Goal: Transaction & Acquisition: Purchase product/service

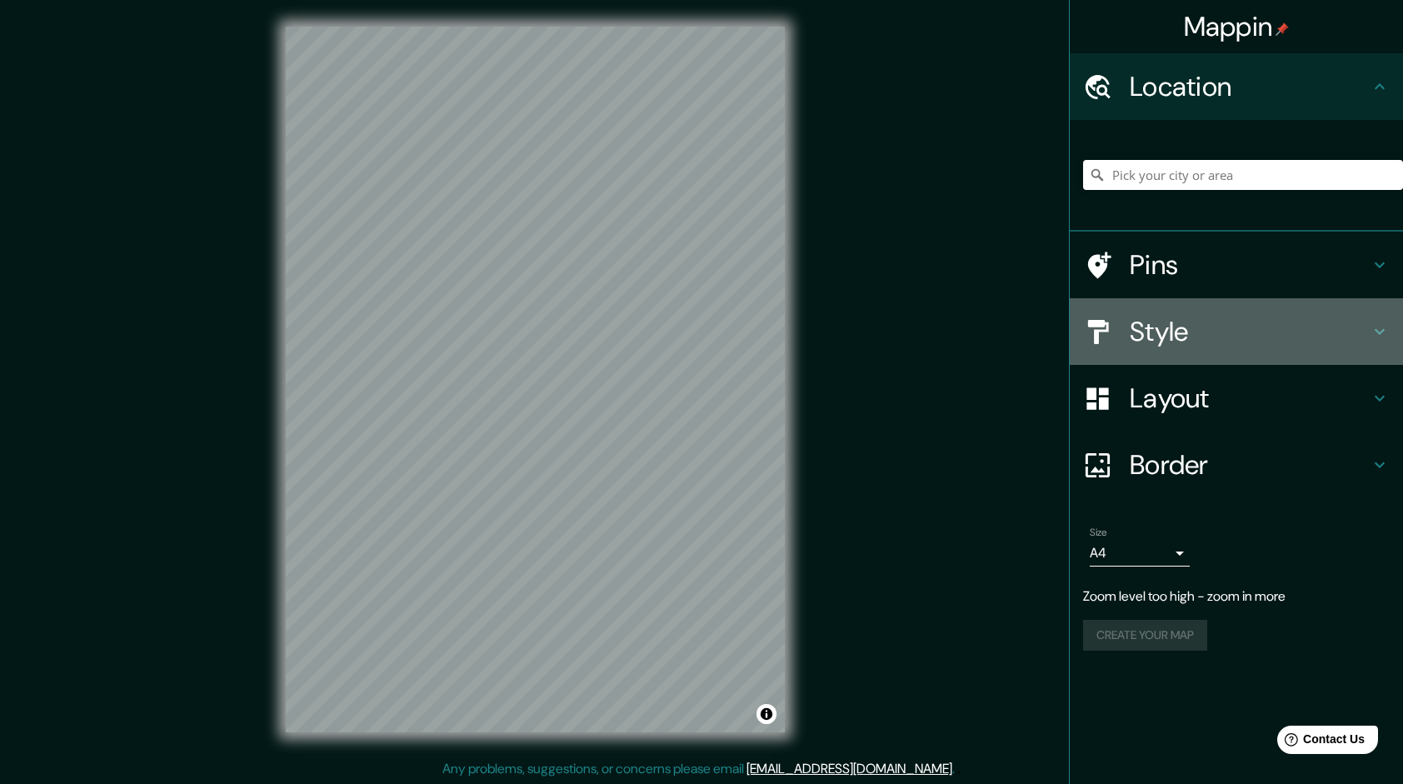
click at [1165, 322] on h4 "Style" at bounding box center [1250, 331] width 240 height 33
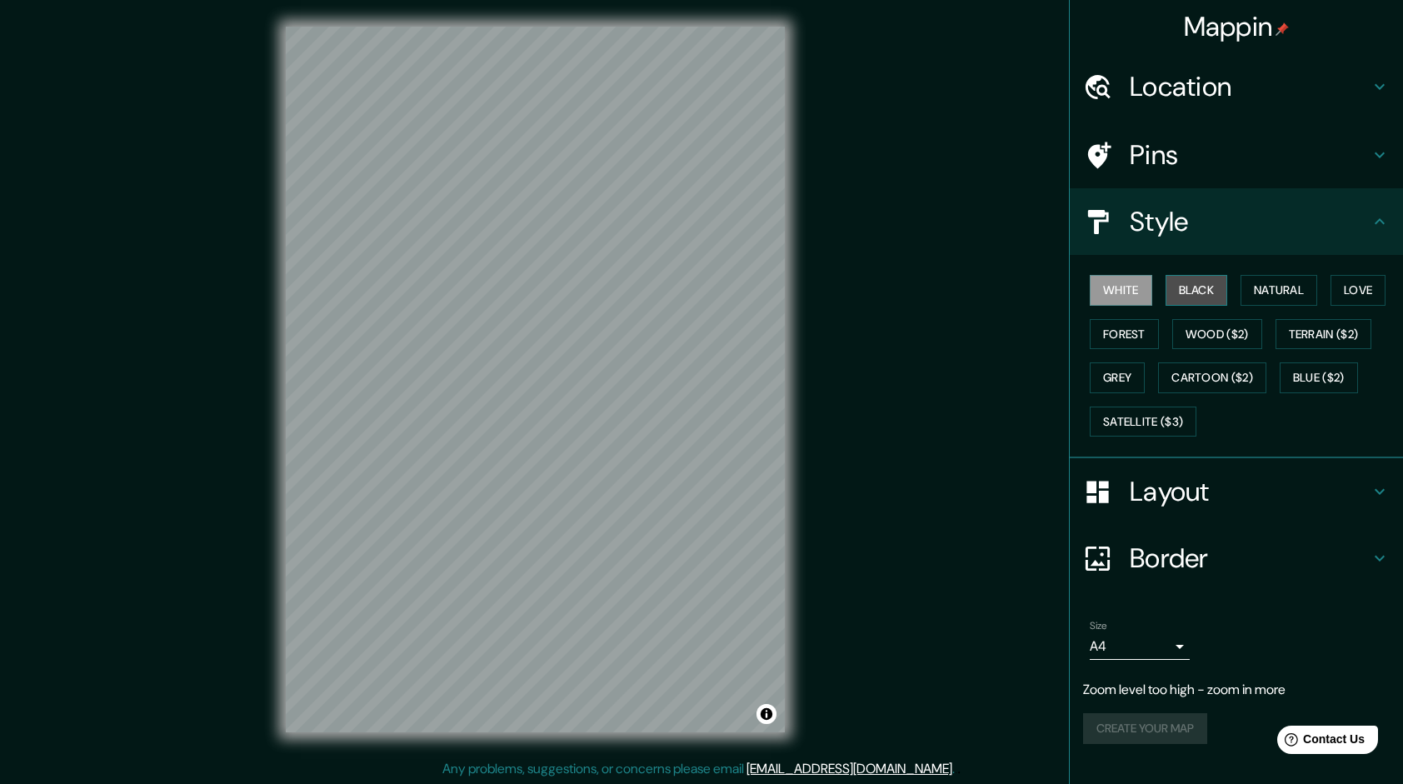
click at [1213, 293] on button "Black" at bounding box center [1197, 290] width 62 height 31
click at [1281, 288] on button "Natural" at bounding box center [1278, 290] width 77 height 31
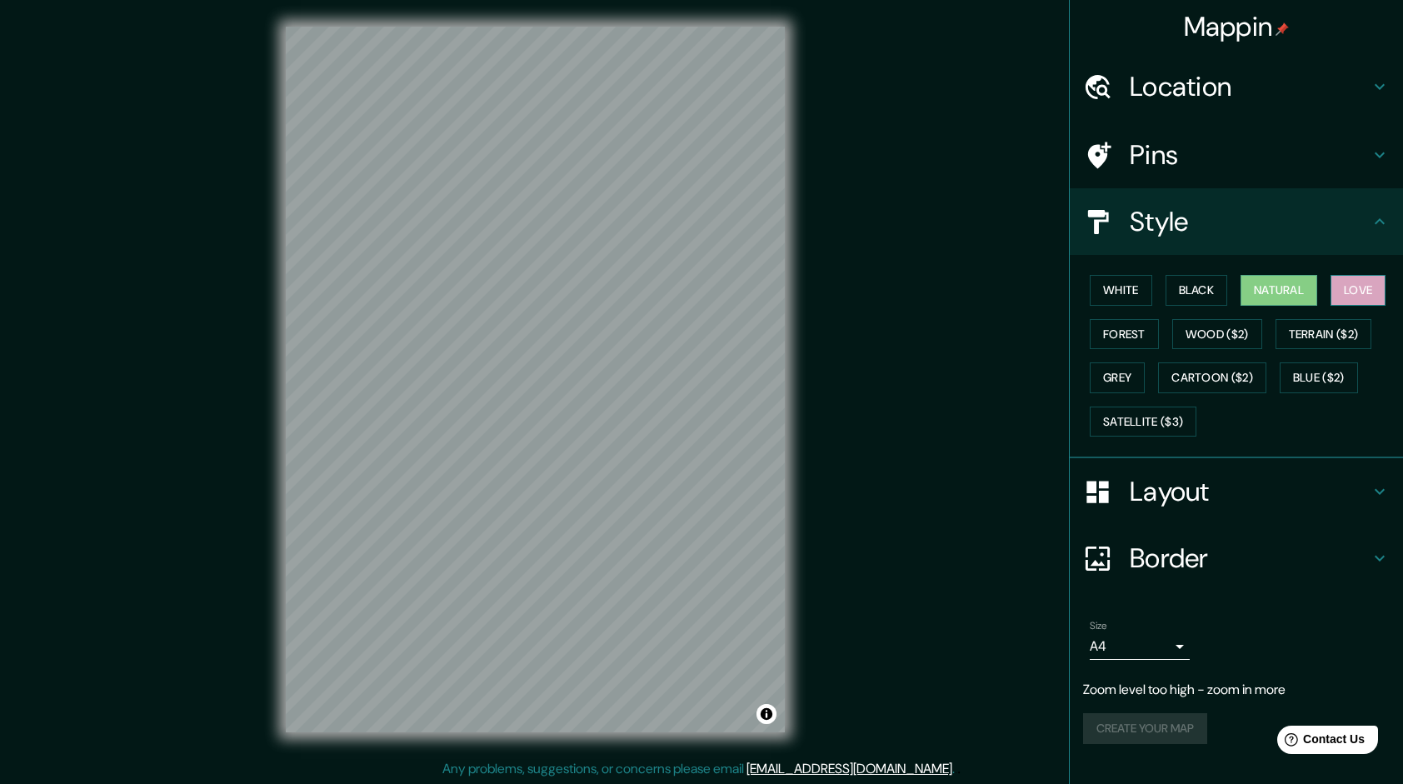
click at [1355, 287] on button "Love" at bounding box center [1357, 290] width 55 height 31
click at [1143, 332] on button "Forest" at bounding box center [1124, 334] width 69 height 31
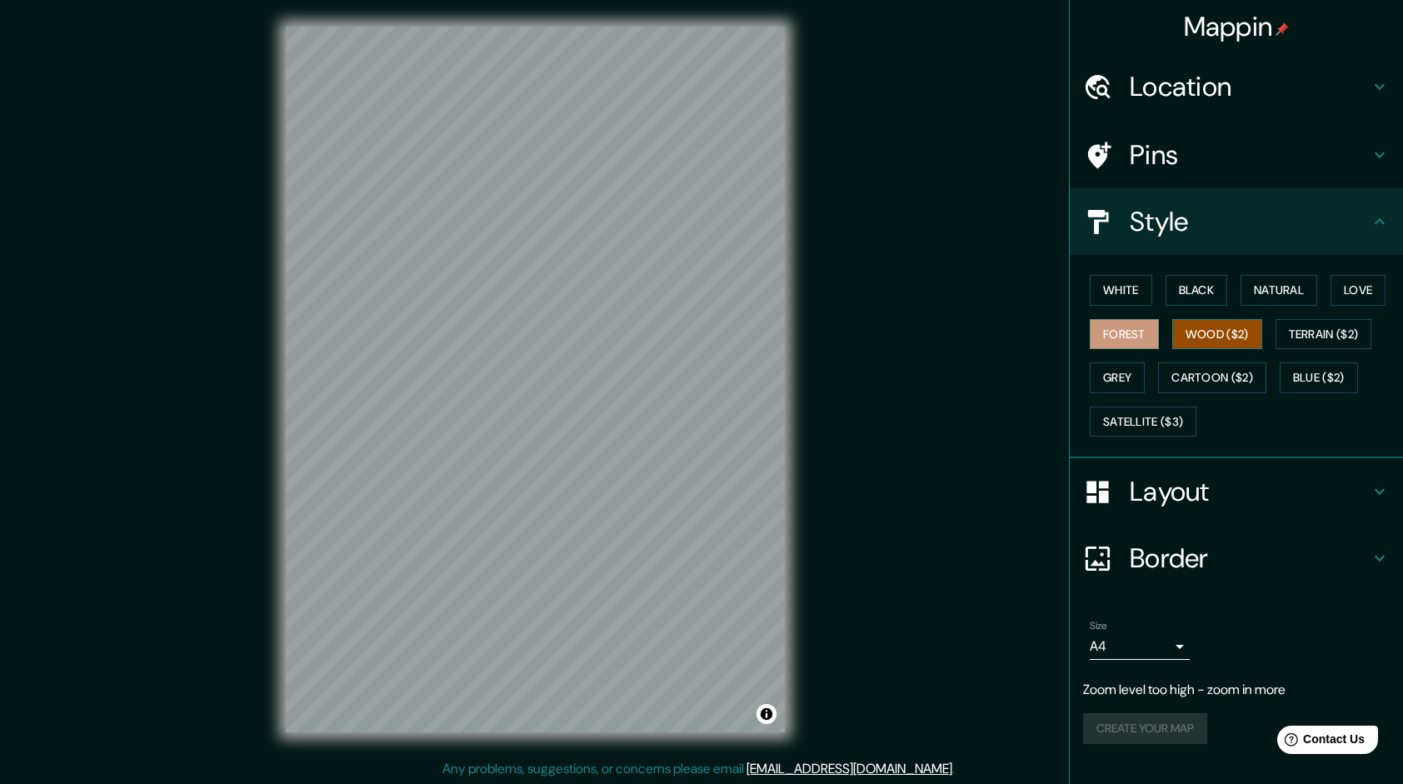
click at [1200, 330] on button "Wood ($2)" at bounding box center [1217, 334] width 90 height 31
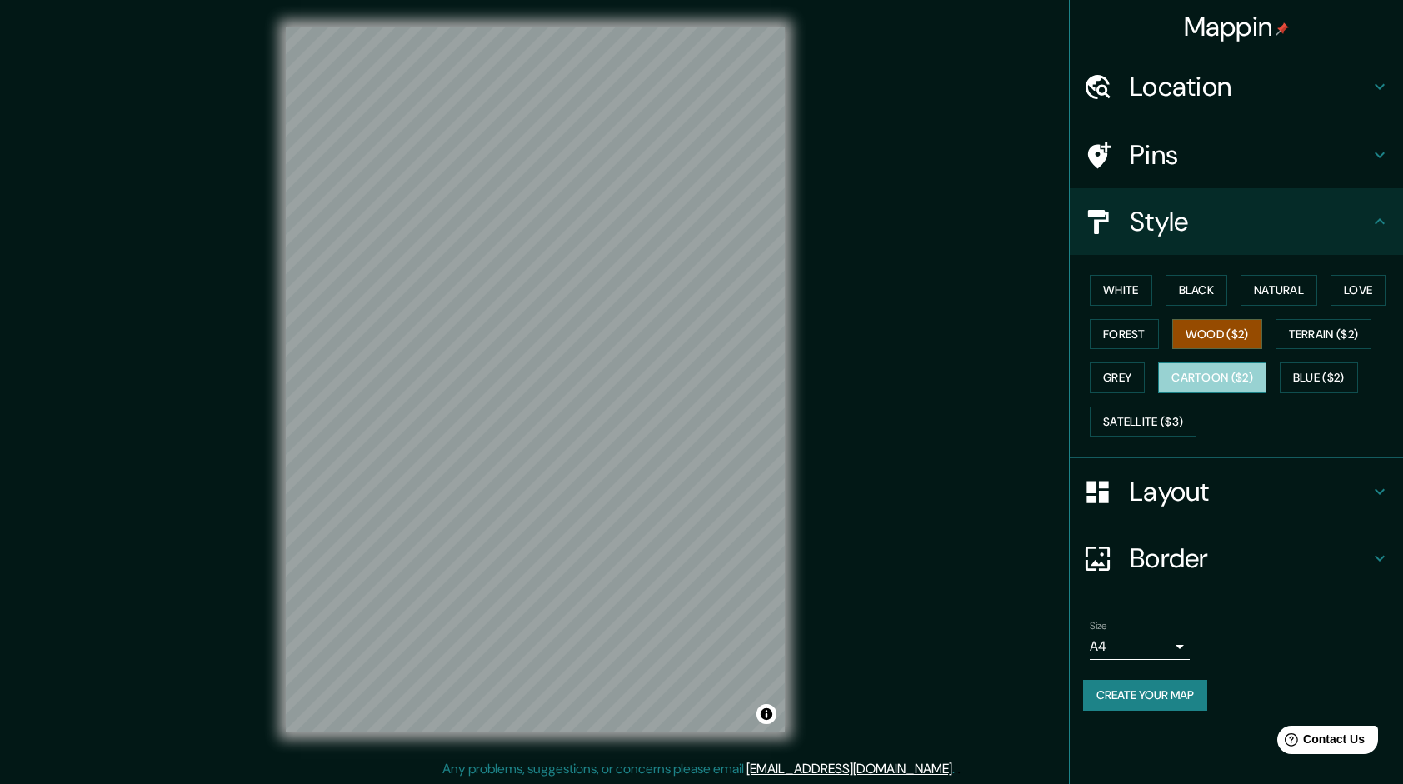
click at [1249, 367] on button "Cartoon ($2)" at bounding box center [1212, 377] width 108 height 31
click at [1133, 380] on button "Grey" at bounding box center [1117, 377] width 55 height 31
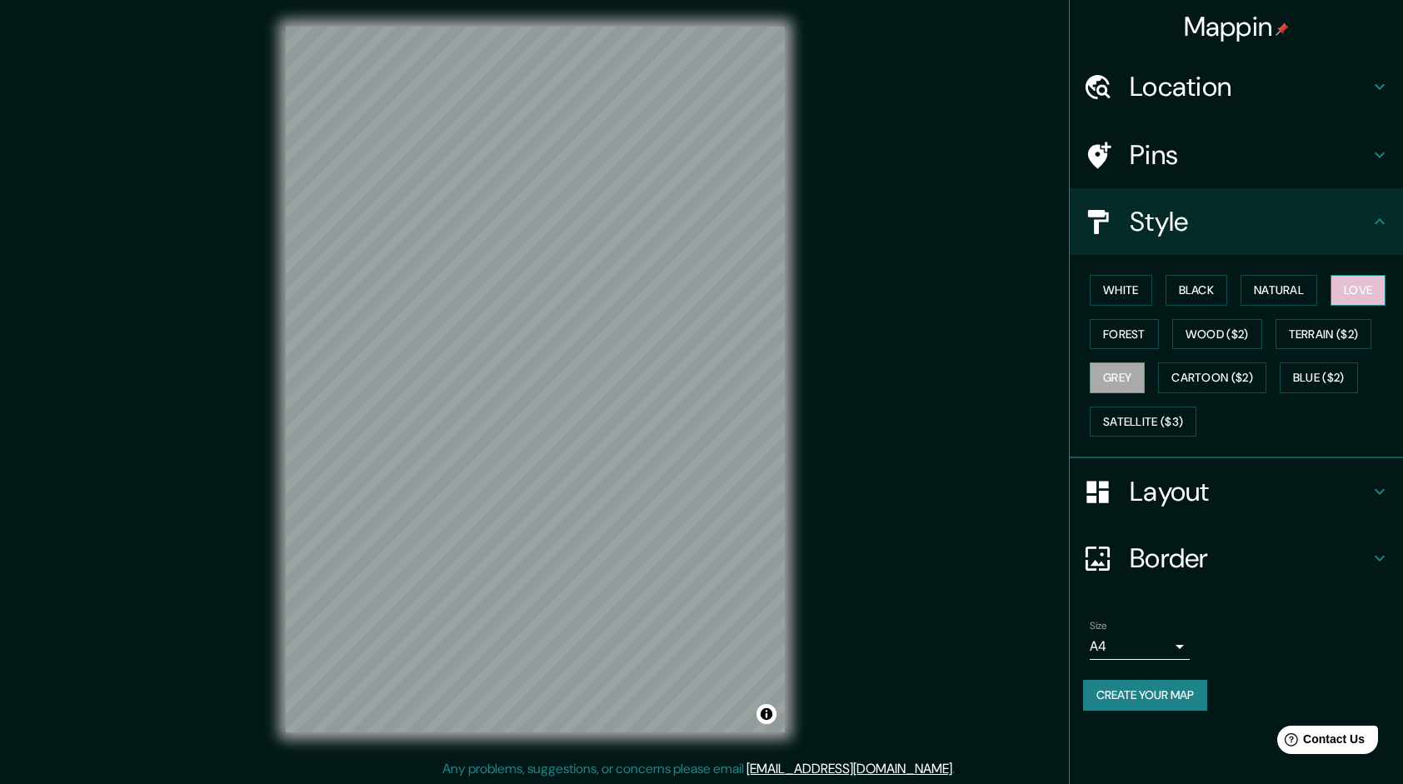
click at [1365, 299] on button "Love" at bounding box center [1357, 290] width 55 height 31
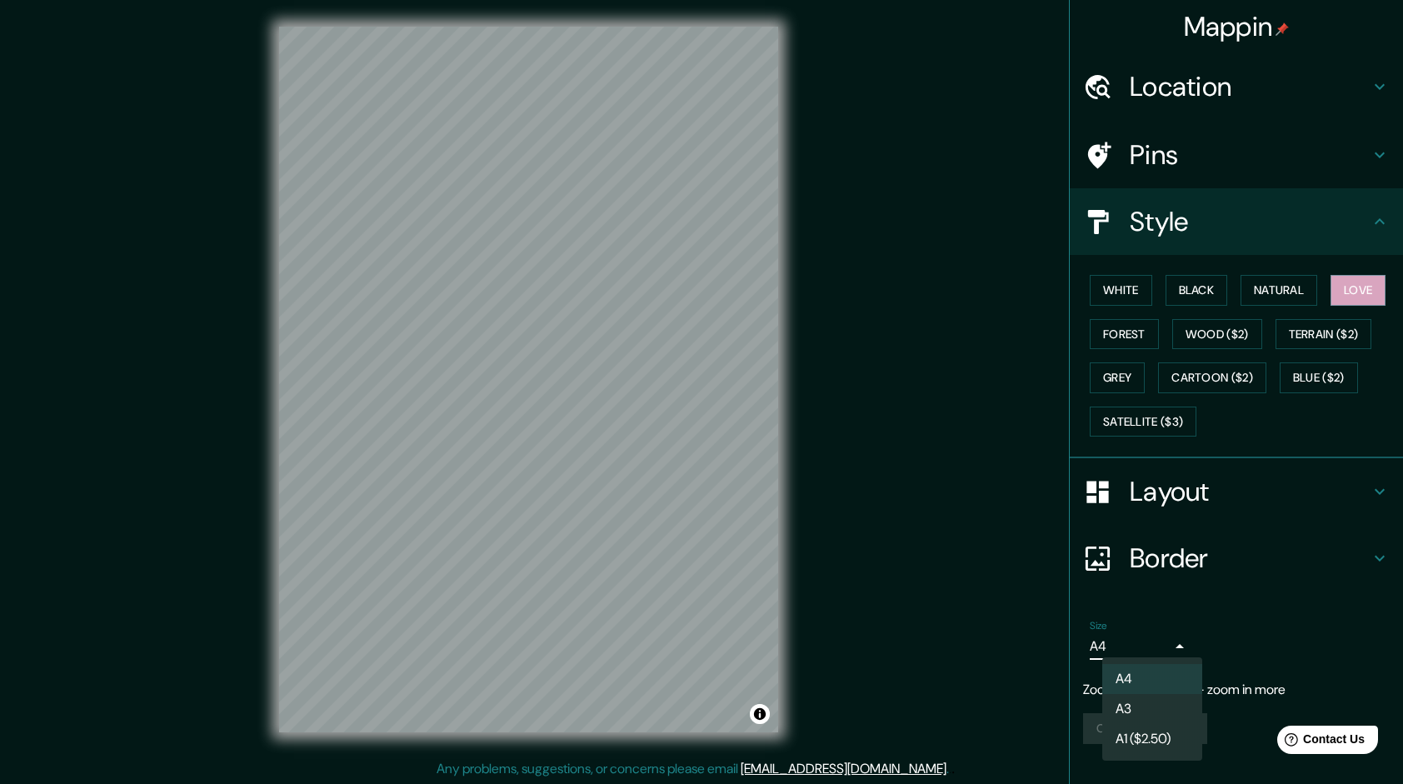
click at [1181, 642] on body "Mappin Location Pins Style White Black Natural Love Forest Wood ($2) Terrain ($…" at bounding box center [701, 392] width 1403 height 784
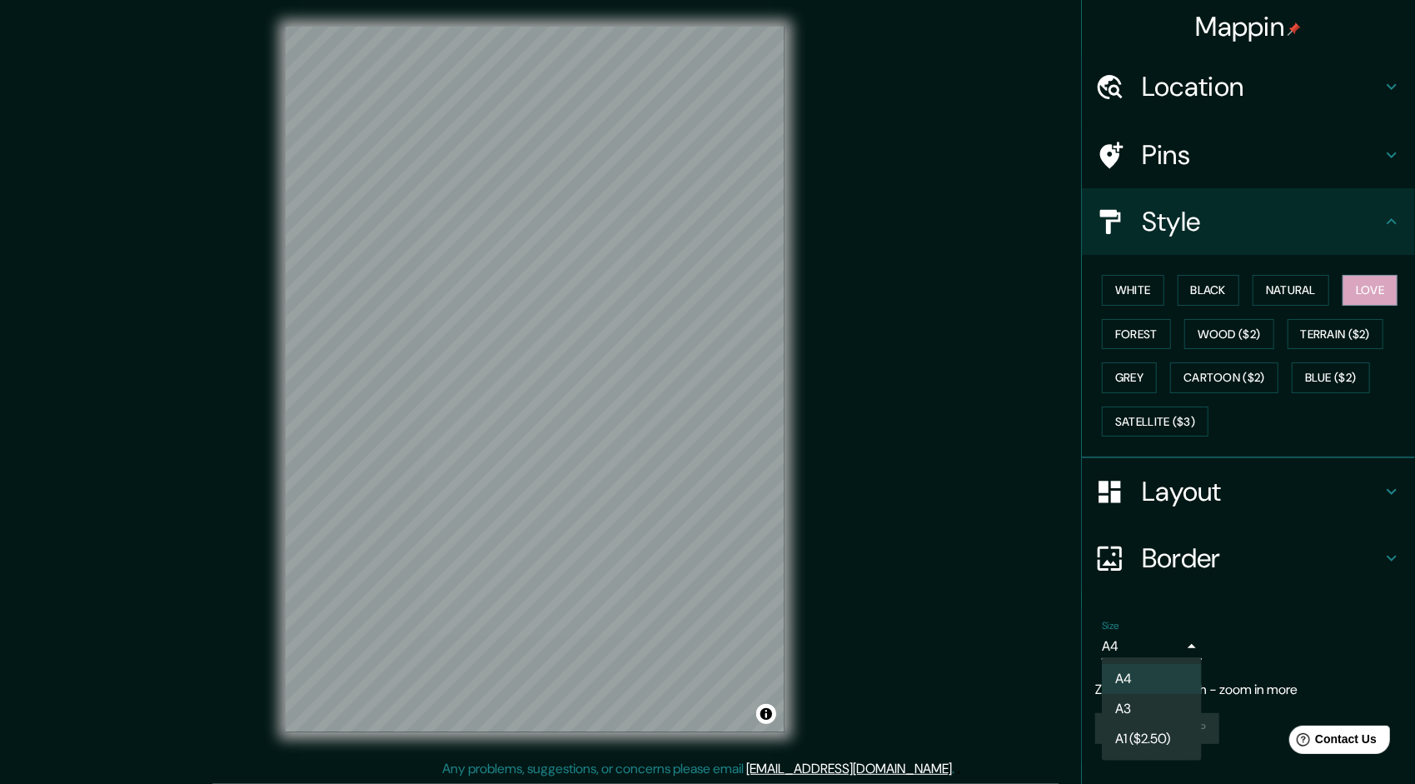
click at [1154, 706] on li "A3" at bounding box center [1152, 709] width 100 height 30
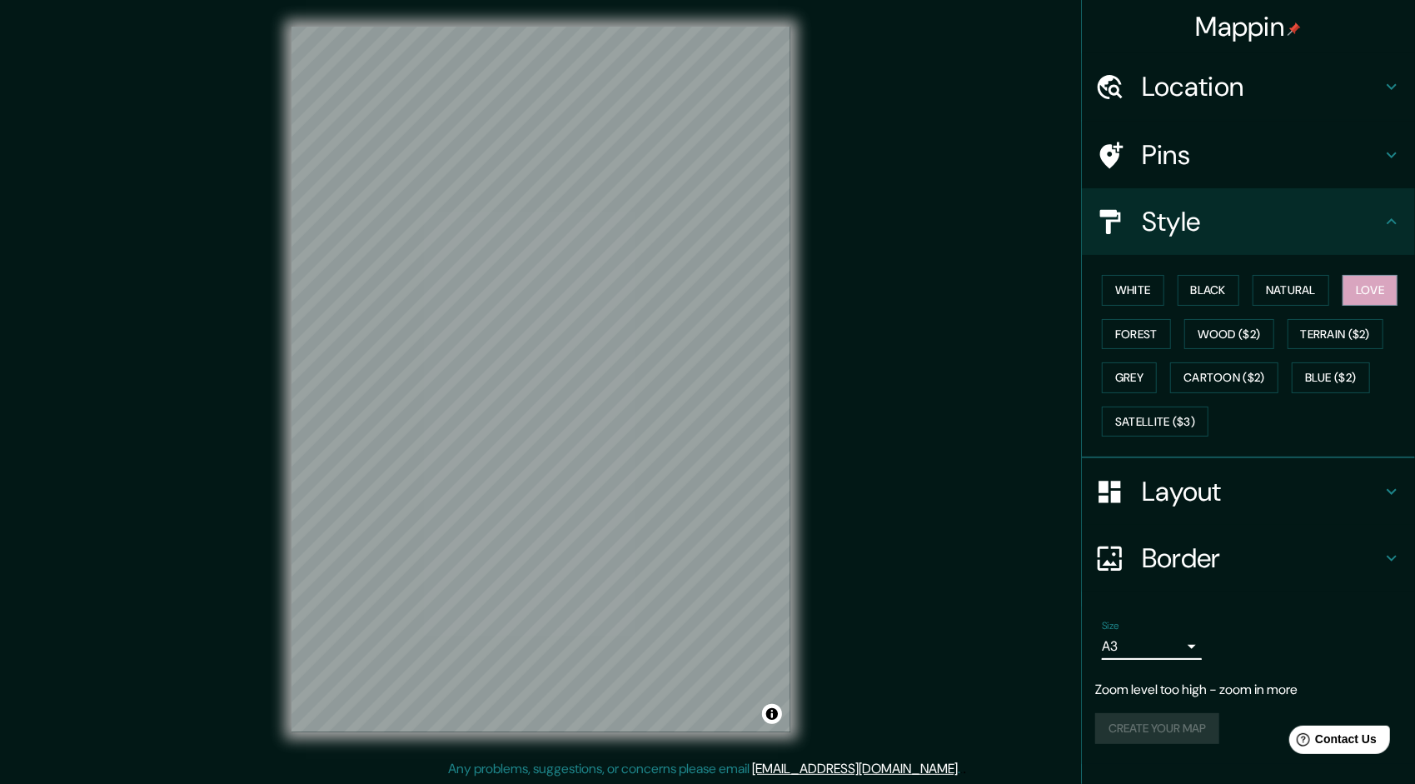
click at [1183, 642] on body "Mappin Location Pins Style White Black Natural Love Forest Wood ($2) Terrain ($…" at bounding box center [707, 392] width 1415 height 784
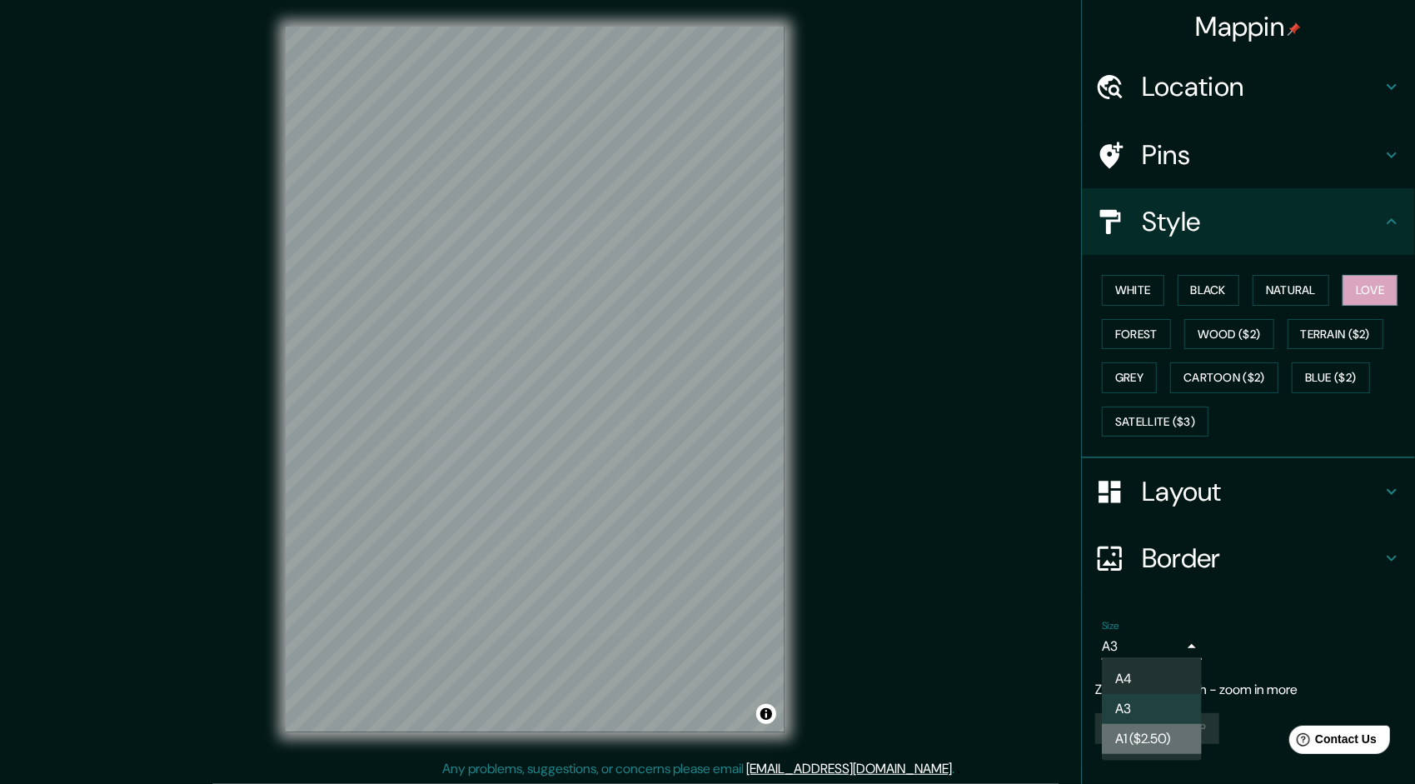
click at [1154, 739] on li "A1 ($2.50)" at bounding box center [1152, 739] width 100 height 30
click at [1186, 643] on body "Mappin Location Pins Style White Black Natural Love Forest Wood ($2) Terrain ($…" at bounding box center [707, 392] width 1415 height 784
click at [1136, 706] on li "A3" at bounding box center [1152, 709] width 100 height 30
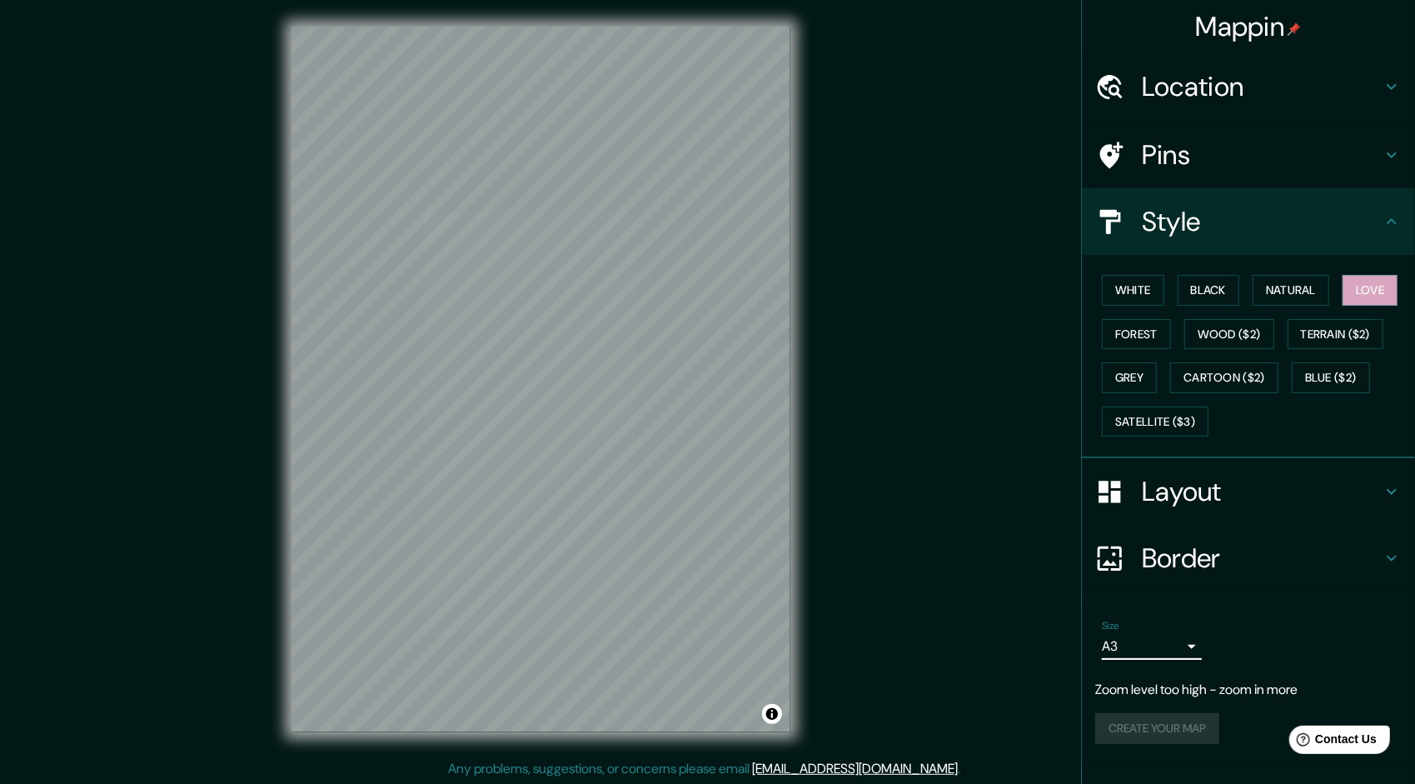
click at [1180, 645] on body "Mappin Location Pins Style White Black Natural Love Forest Wood ($2) Terrain ($…" at bounding box center [707, 392] width 1415 height 784
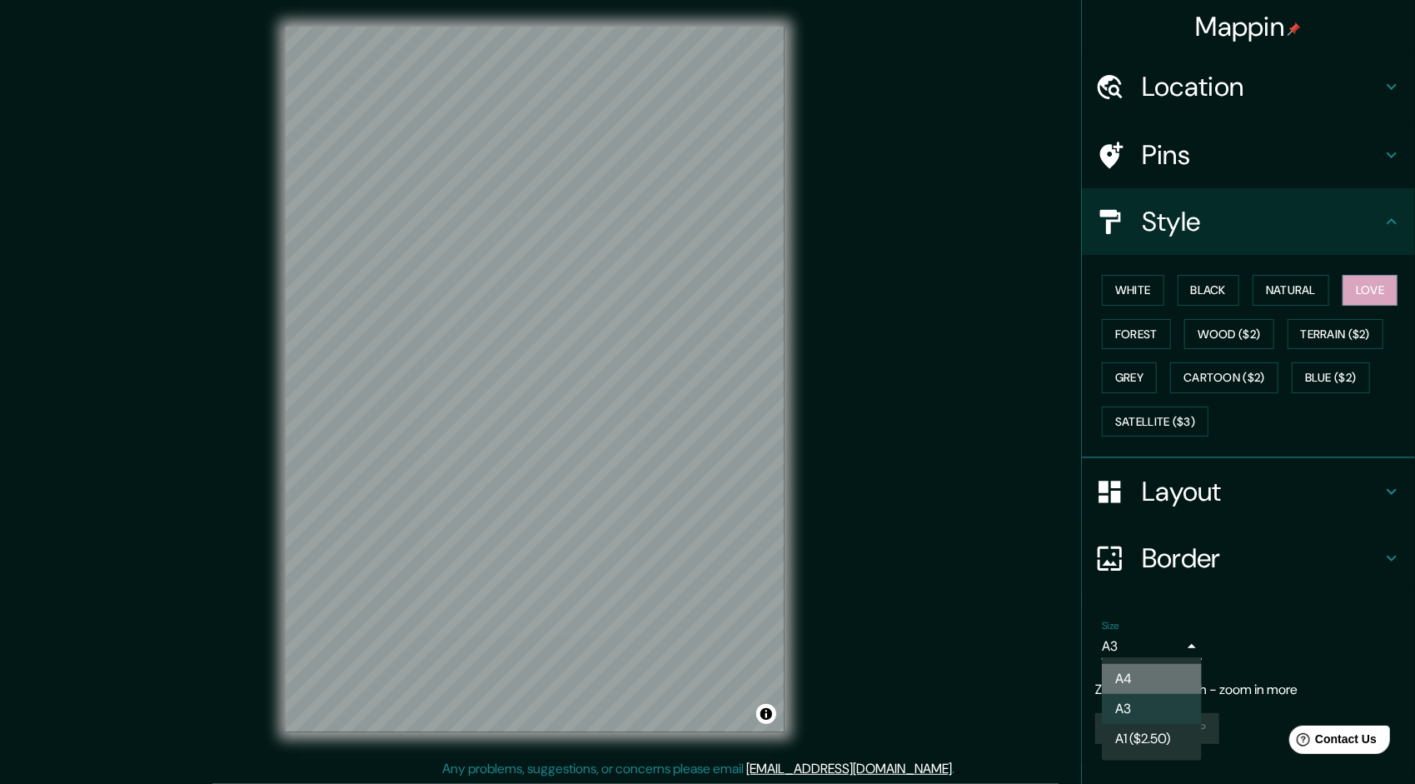
click at [1125, 668] on li "A4" at bounding box center [1152, 679] width 100 height 30
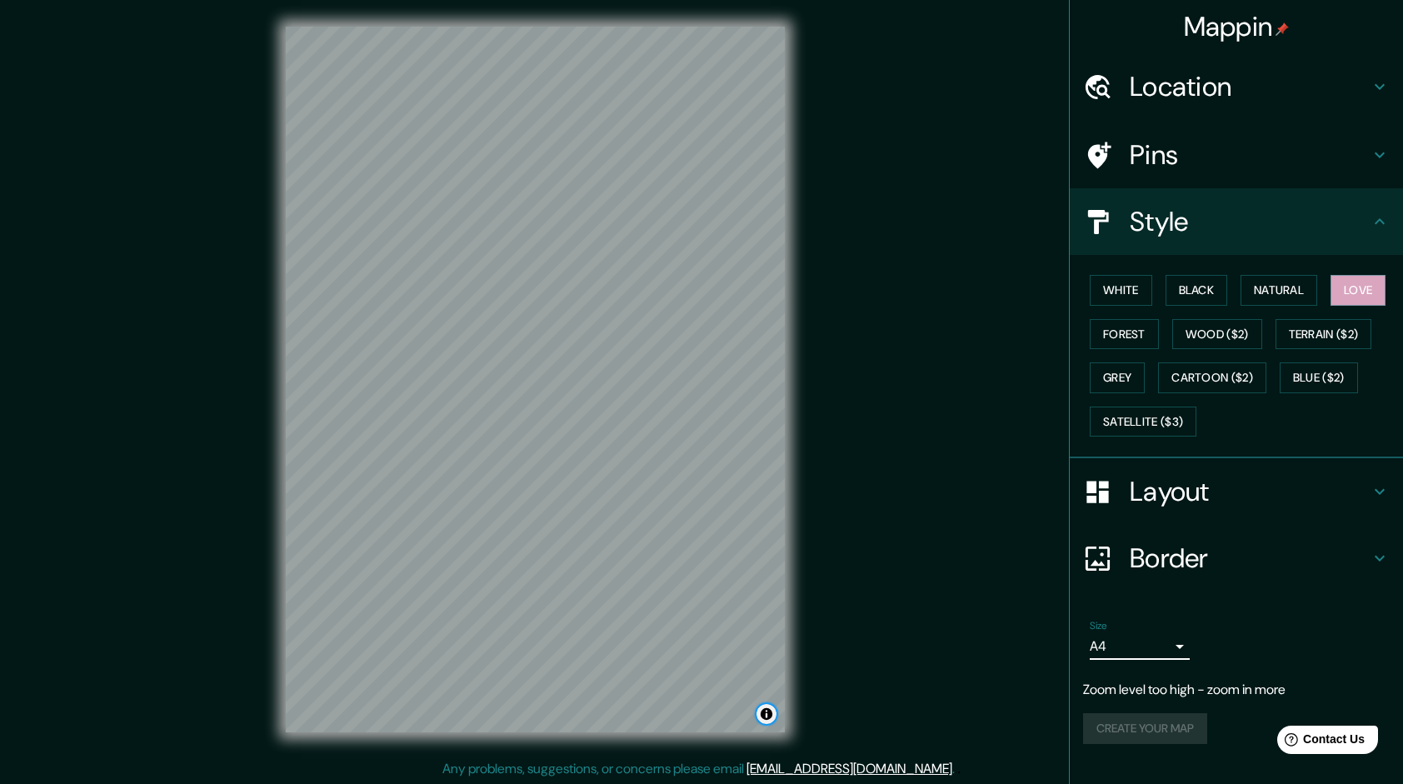
click at [768, 711] on button "Toggle attribution" at bounding box center [766, 714] width 20 height 20
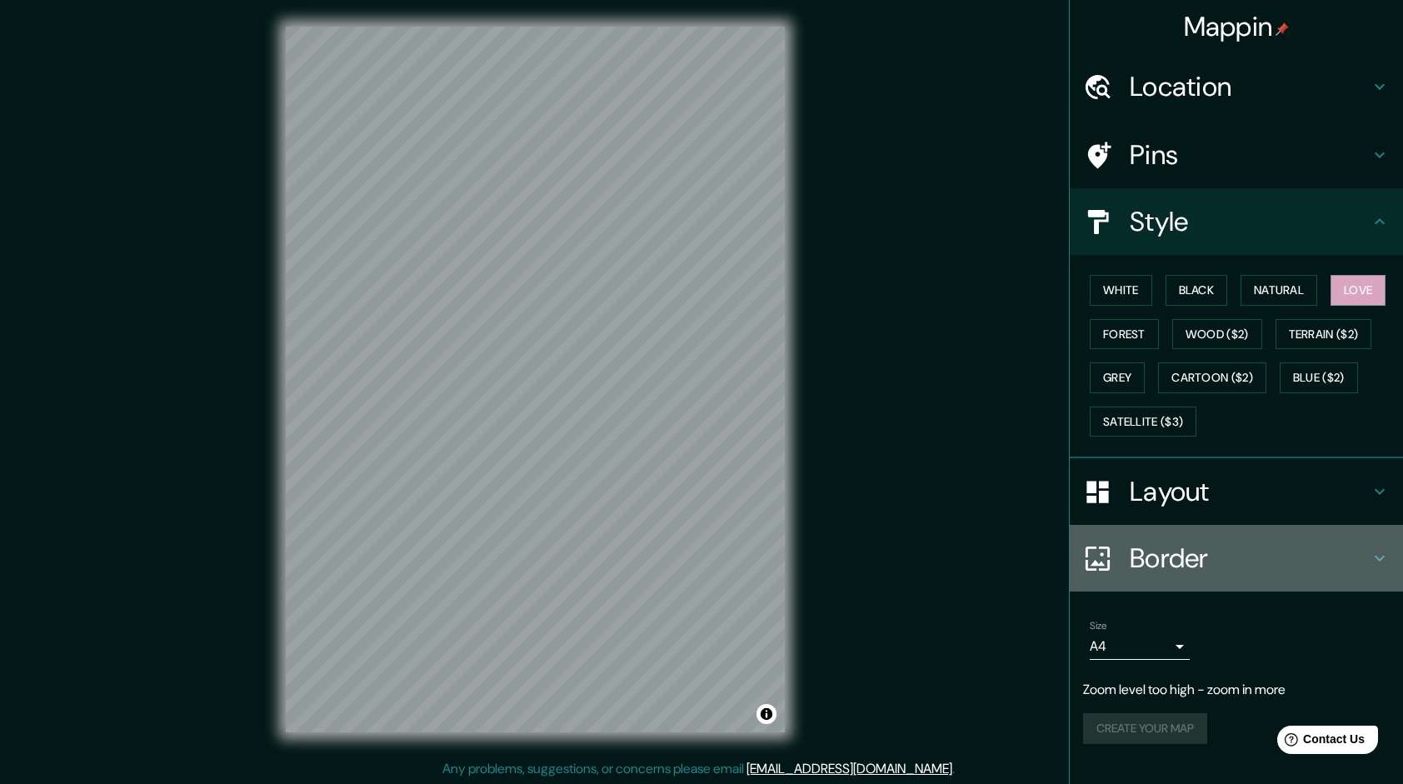
click at [1165, 562] on h4 "Border" at bounding box center [1250, 558] width 240 height 33
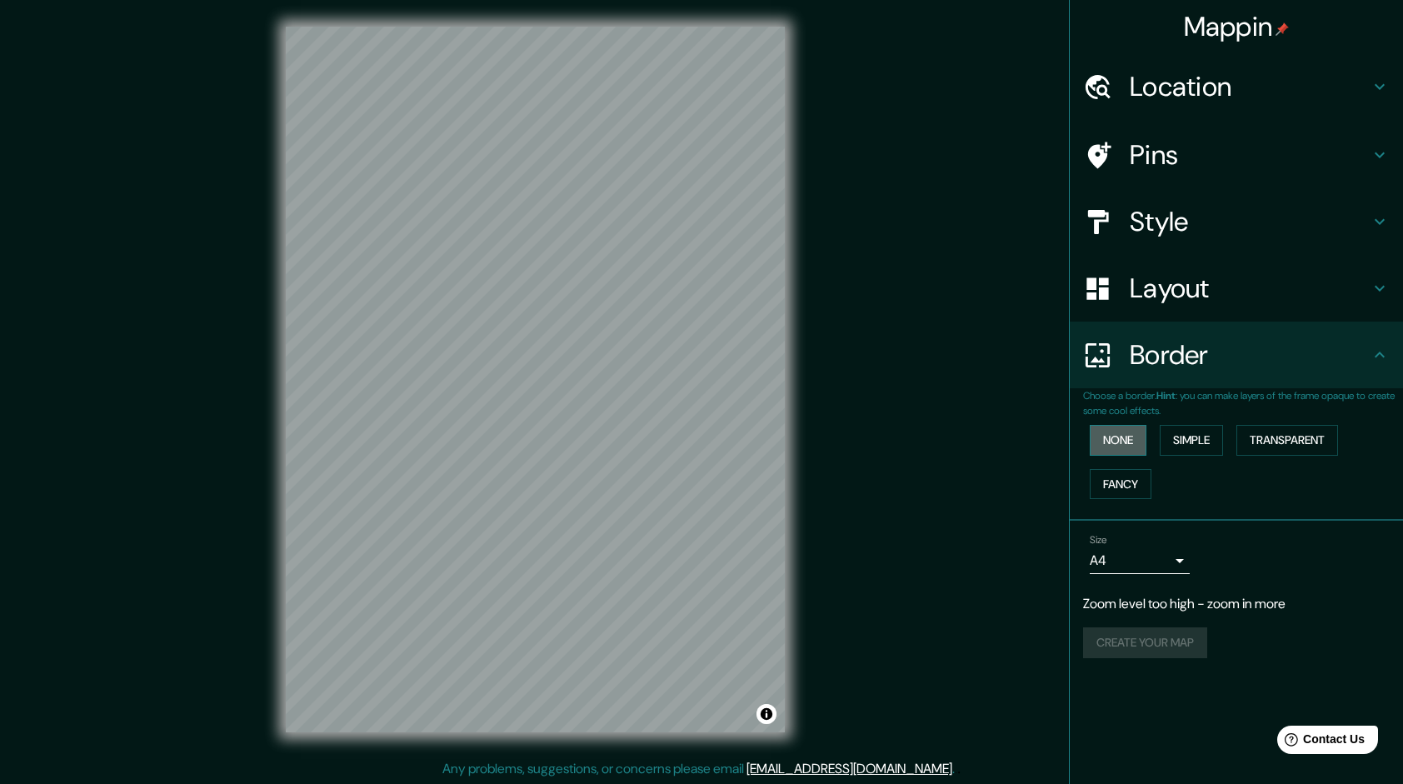
click at [1131, 431] on button "None" at bounding box center [1118, 440] width 57 height 31
click at [1275, 437] on button "Transparent" at bounding box center [1287, 440] width 102 height 31
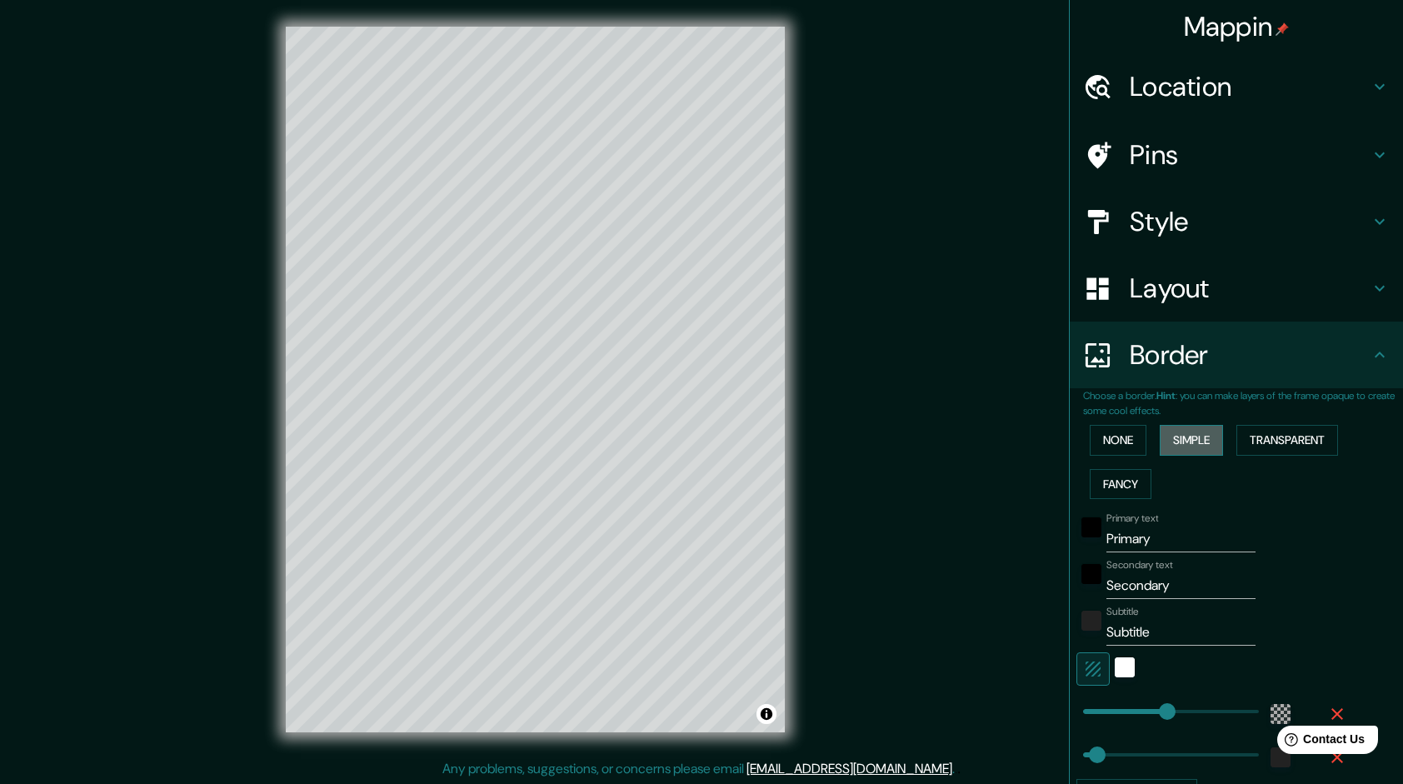
click at [1191, 439] on button "Simple" at bounding box center [1191, 440] width 63 height 31
click at [1116, 438] on button "None" at bounding box center [1118, 440] width 57 height 31
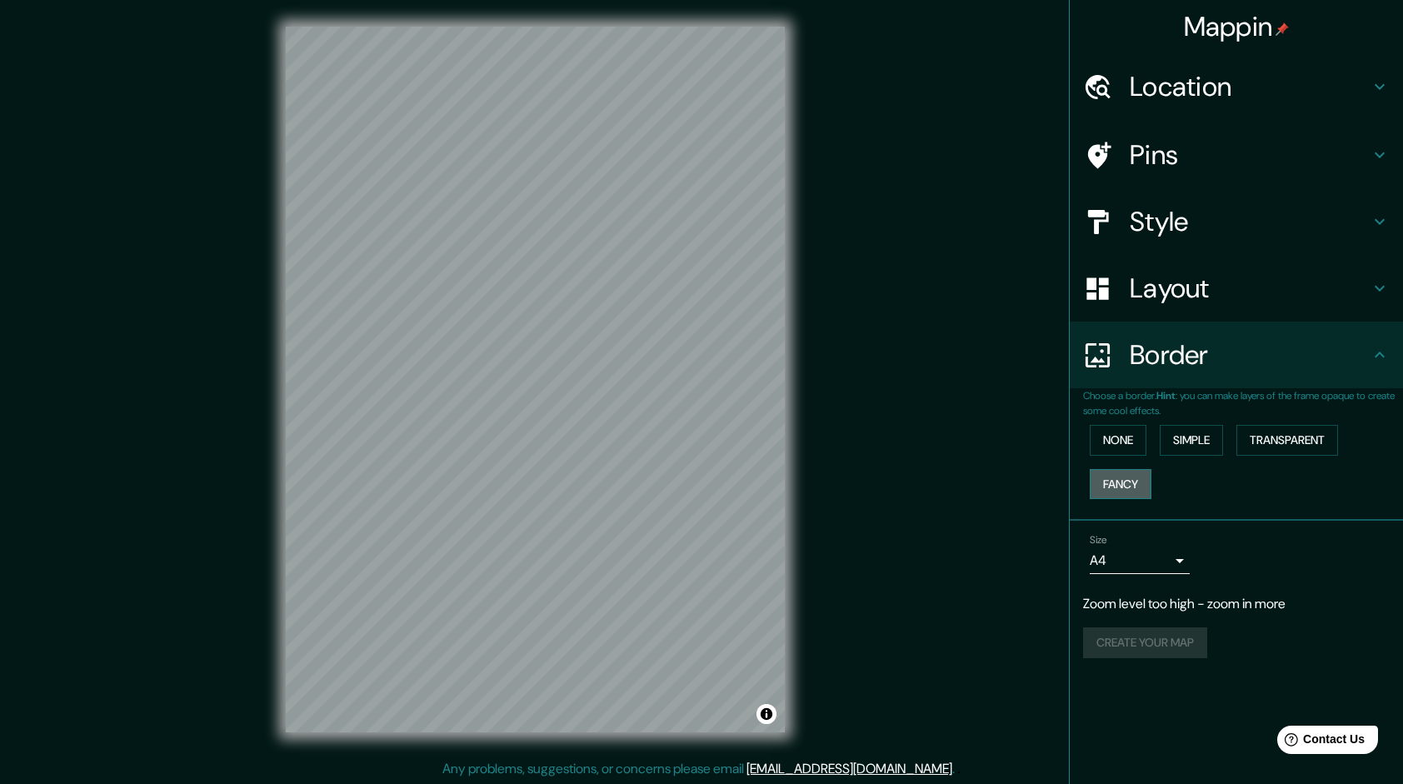
click at [1115, 480] on button "Fancy" at bounding box center [1121, 484] width 62 height 31
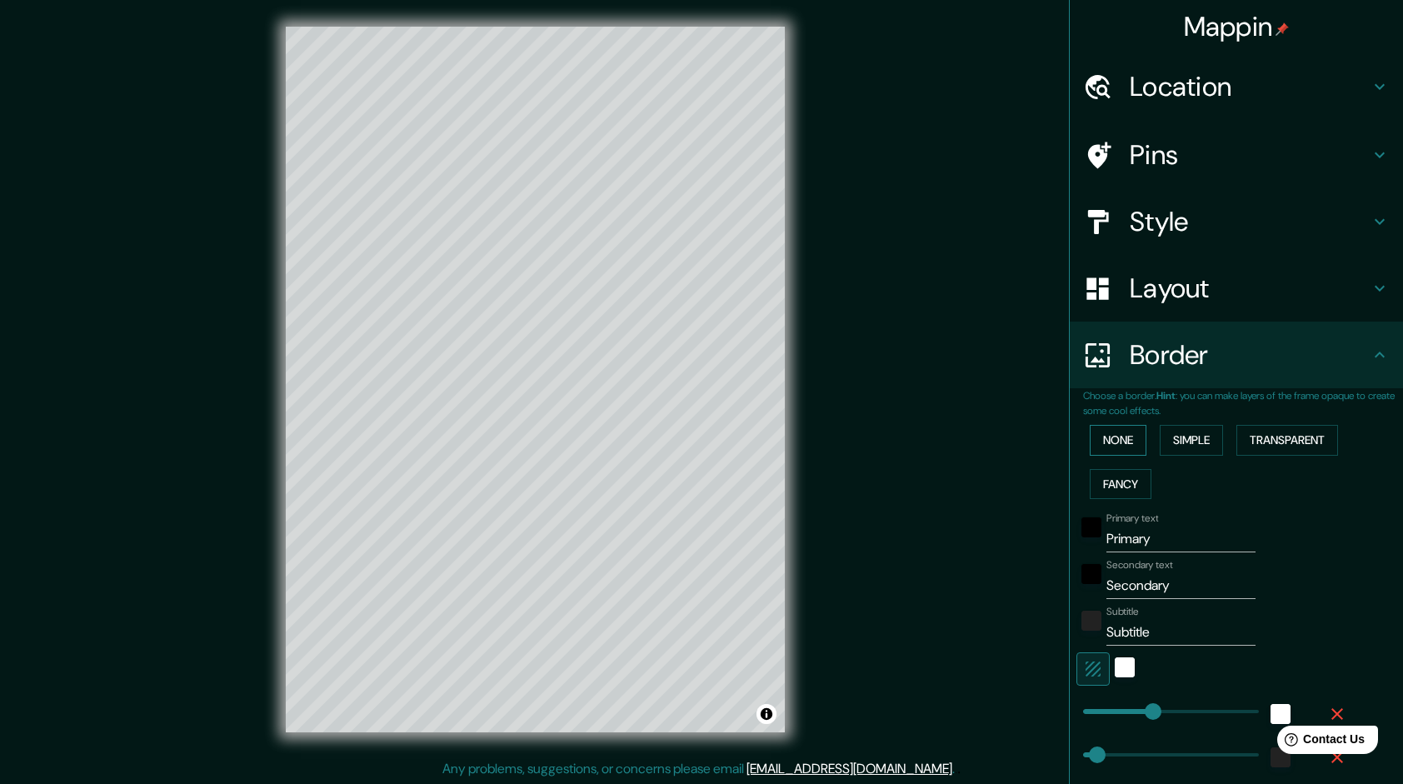
click at [1098, 440] on button "None" at bounding box center [1118, 440] width 57 height 31
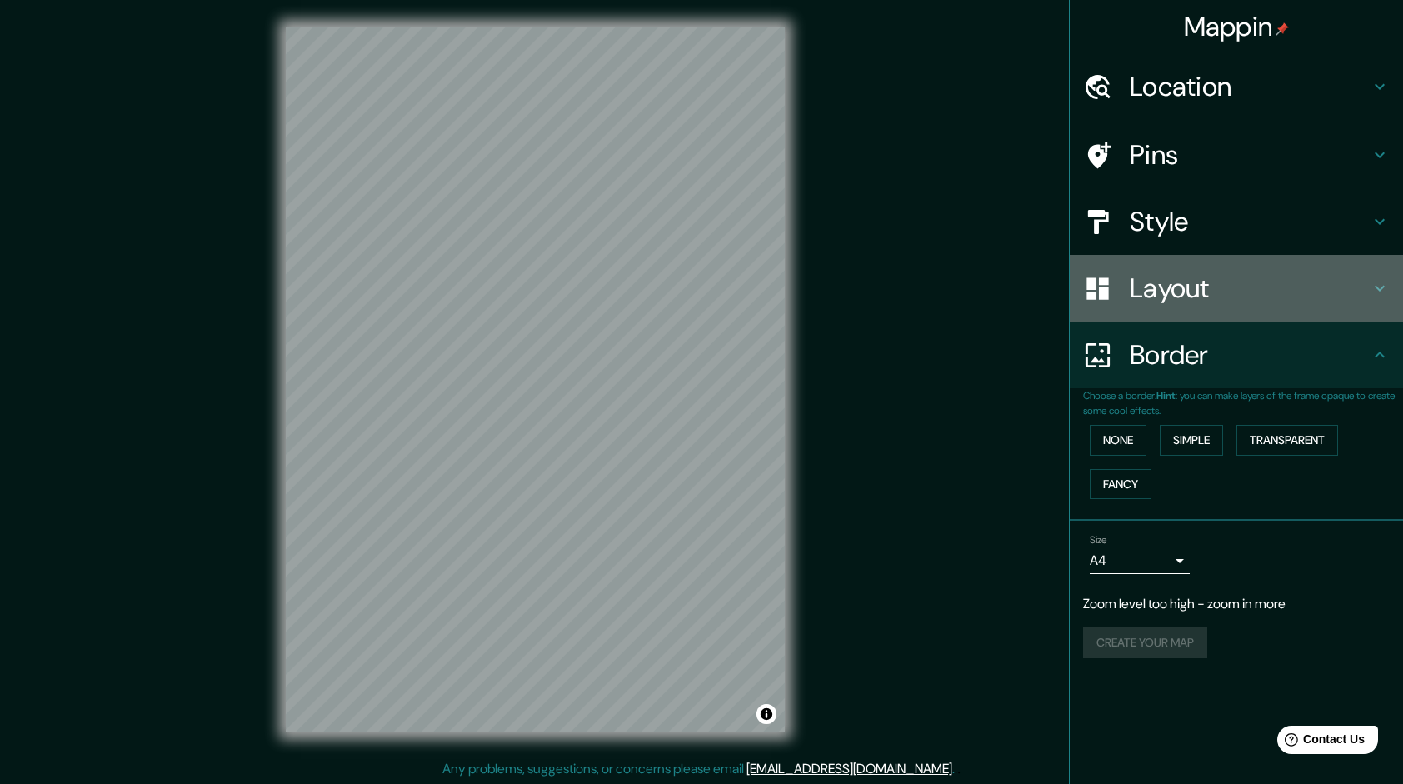
click at [1143, 295] on h4 "Layout" at bounding box center [1250, 288] width 240 height 33
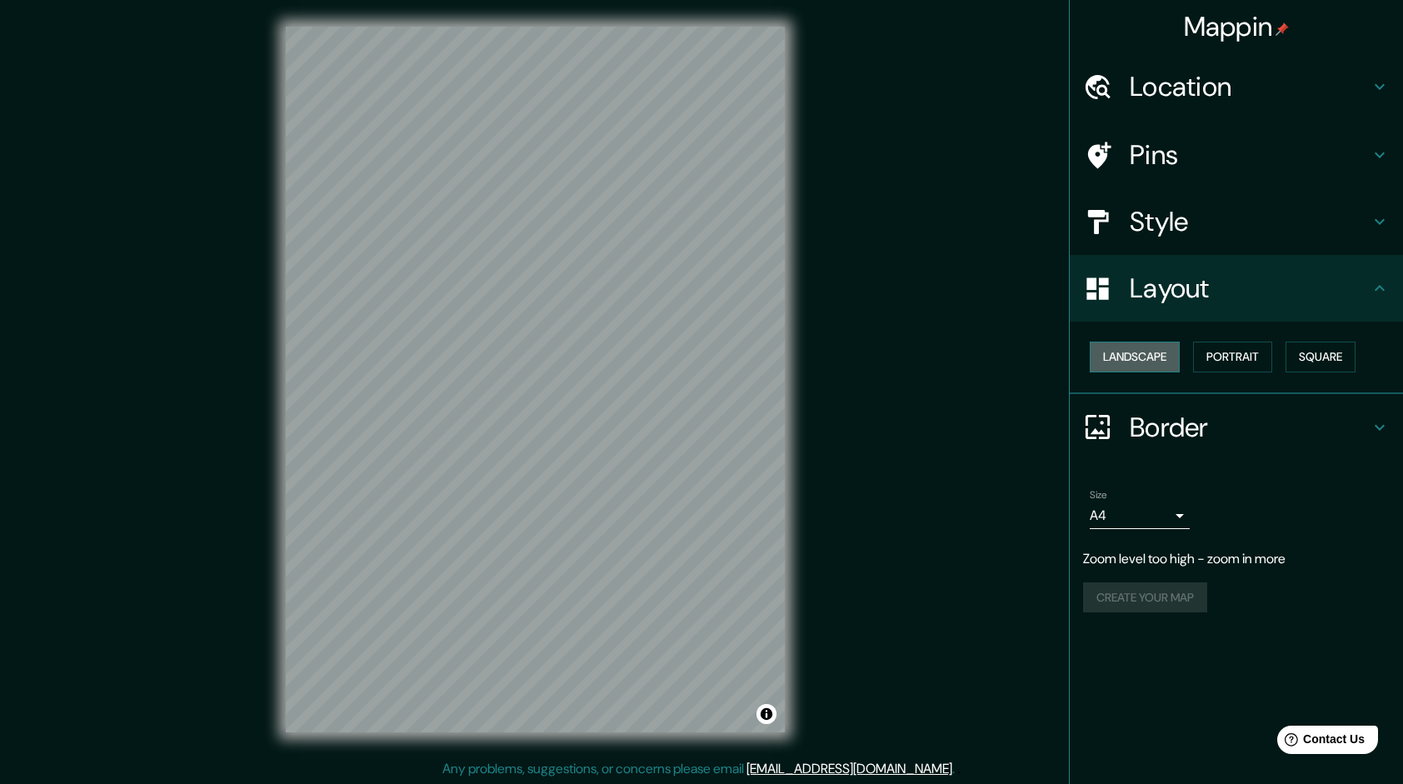
click at [1142, 350] on button "Landscape" at bounding box center [1135, 357] width 90 height 31
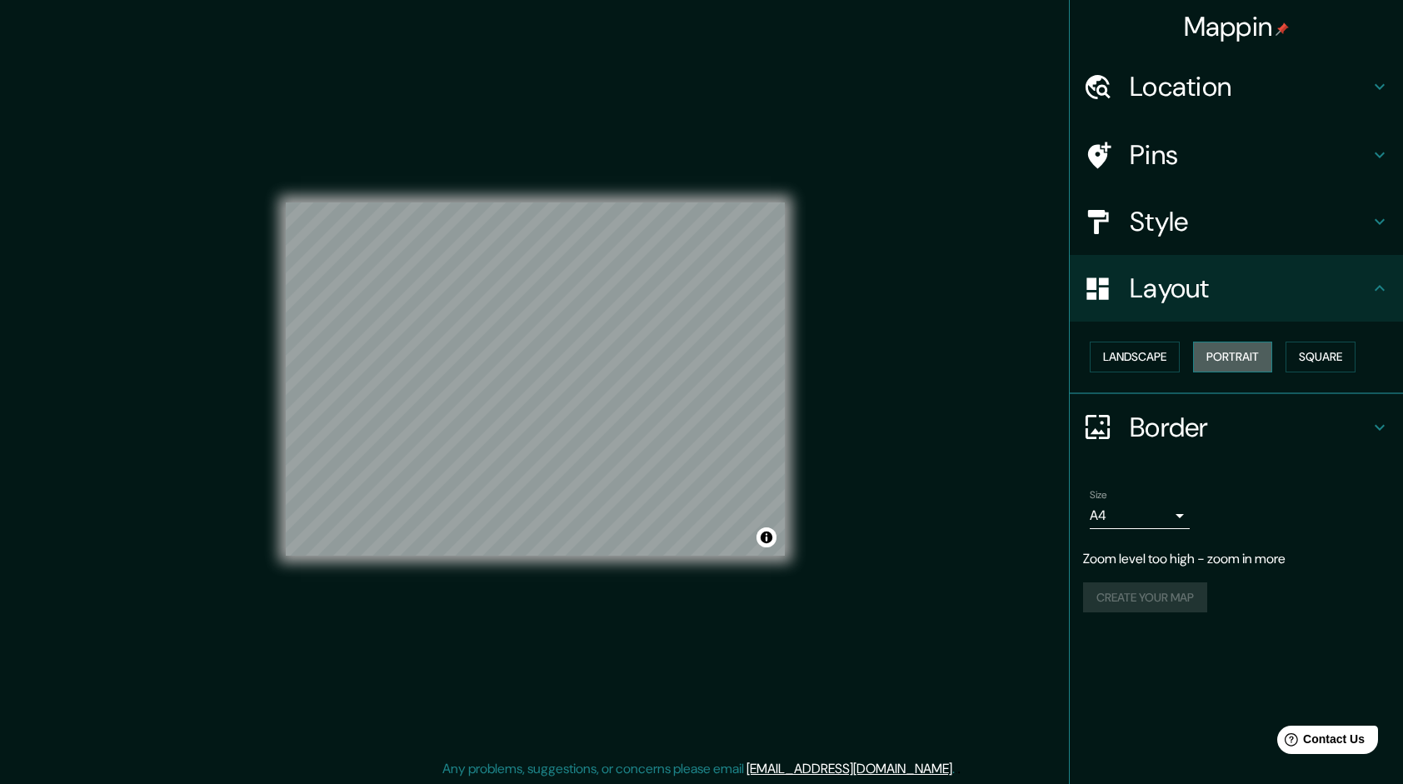
click at [1228, 357] on button "Portrait" at bounding box center [1232, 357] width 79 height 31
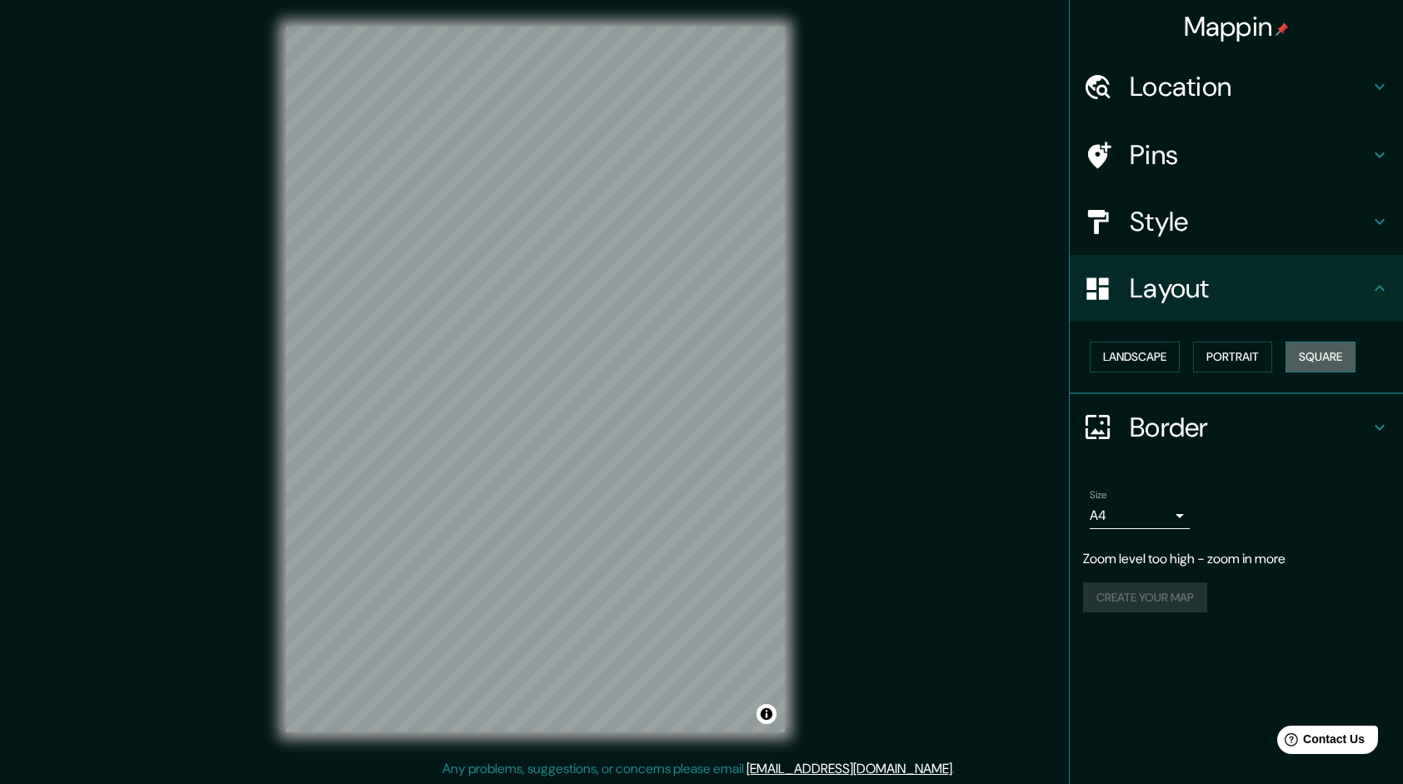
click at [1320, 352] on button "Square" at bounding box center [1320, 357] width 70 height 31
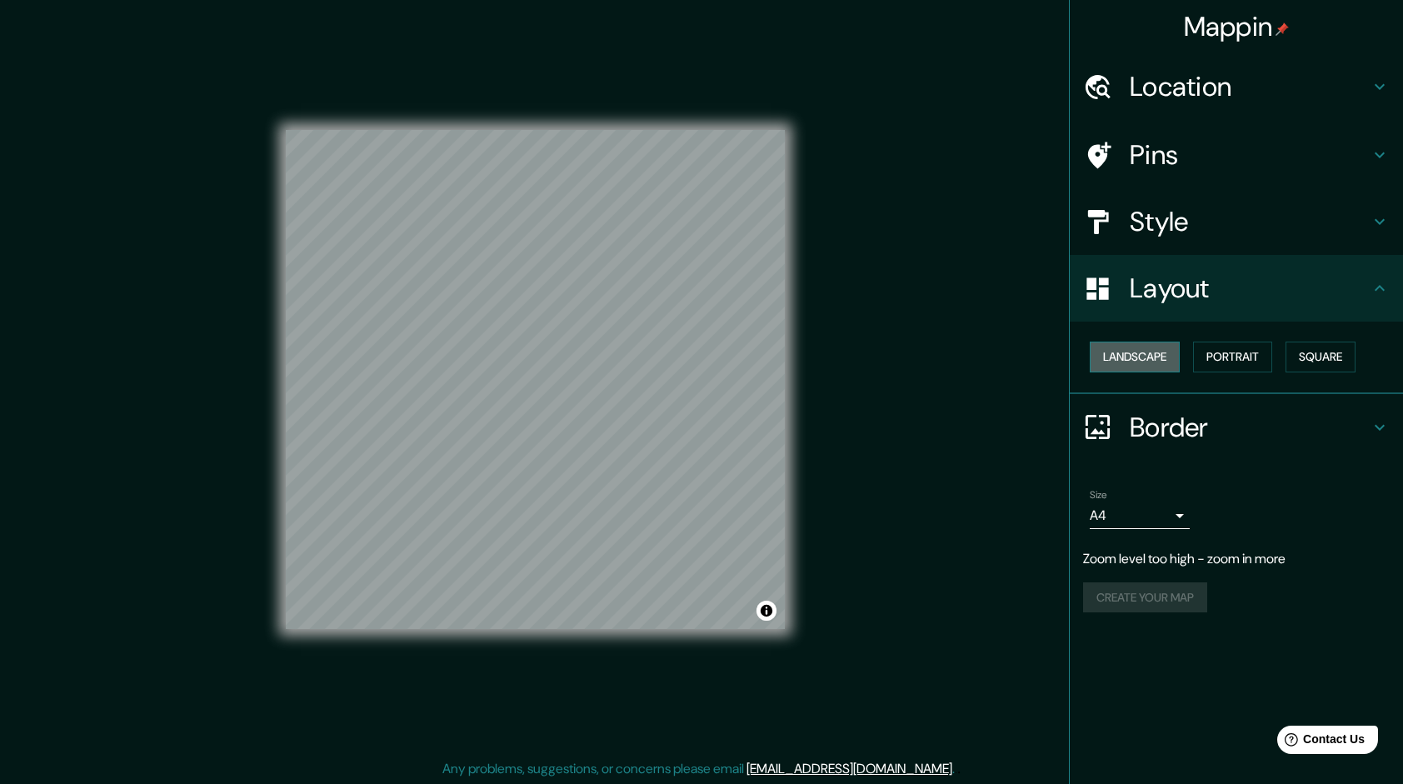
click at [1123, 357] on button "Landscape" at bounding box center [1135, 357] width 90 height 31
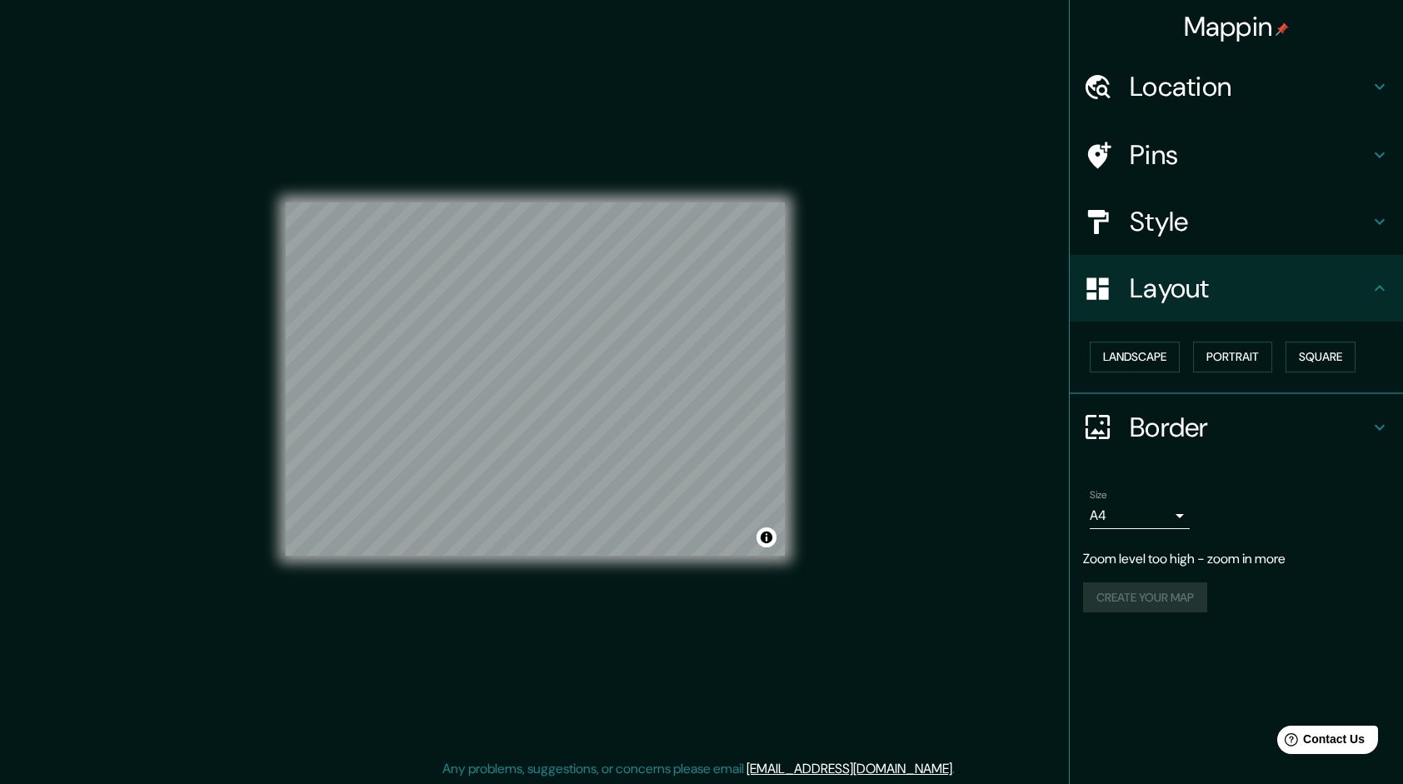
click at [948, 228] on div "© Mapbox © OpenStreetMap Improve this map" at bounding box center [534, 380] width 1263 height 706
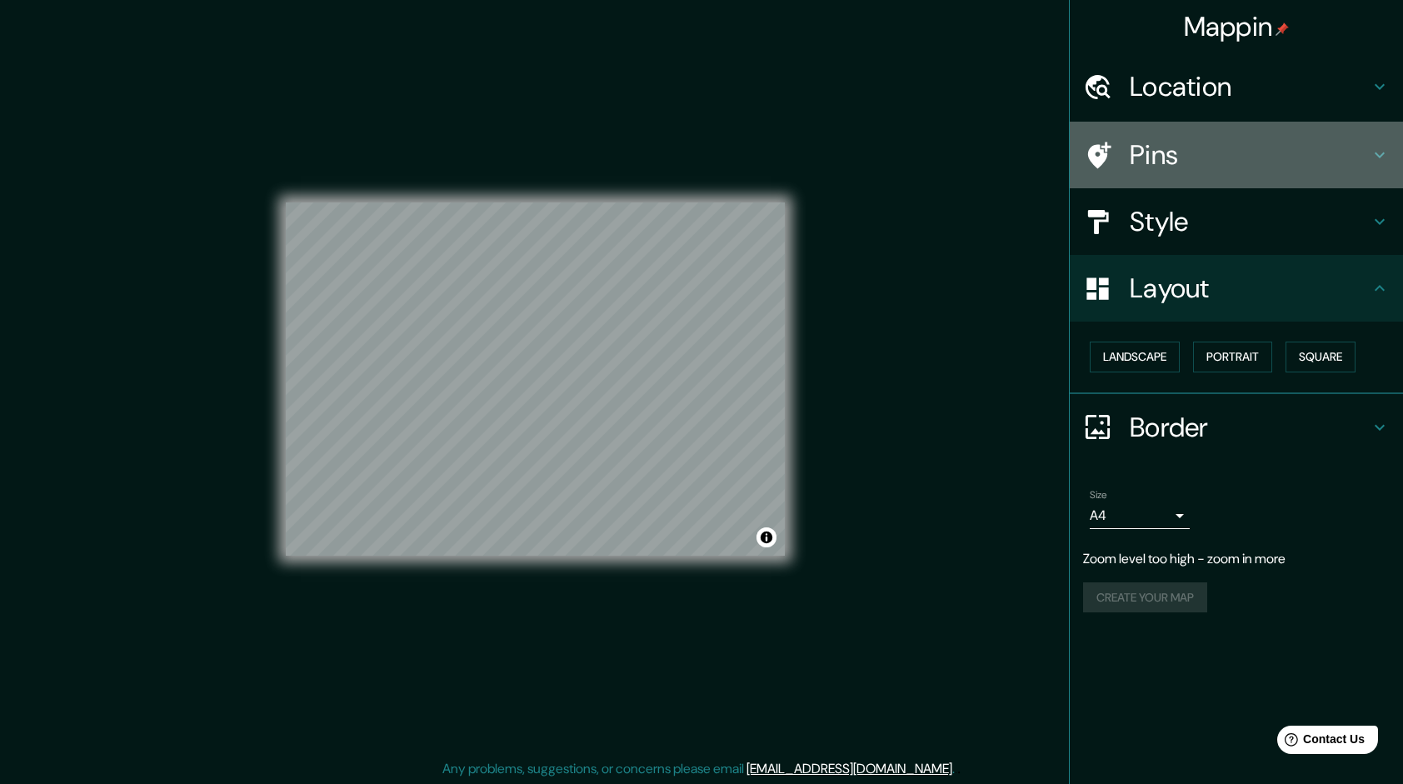
click at [1210, 148] on h4 "Pins" at bounding box center [1250, 154] width 240 height 33
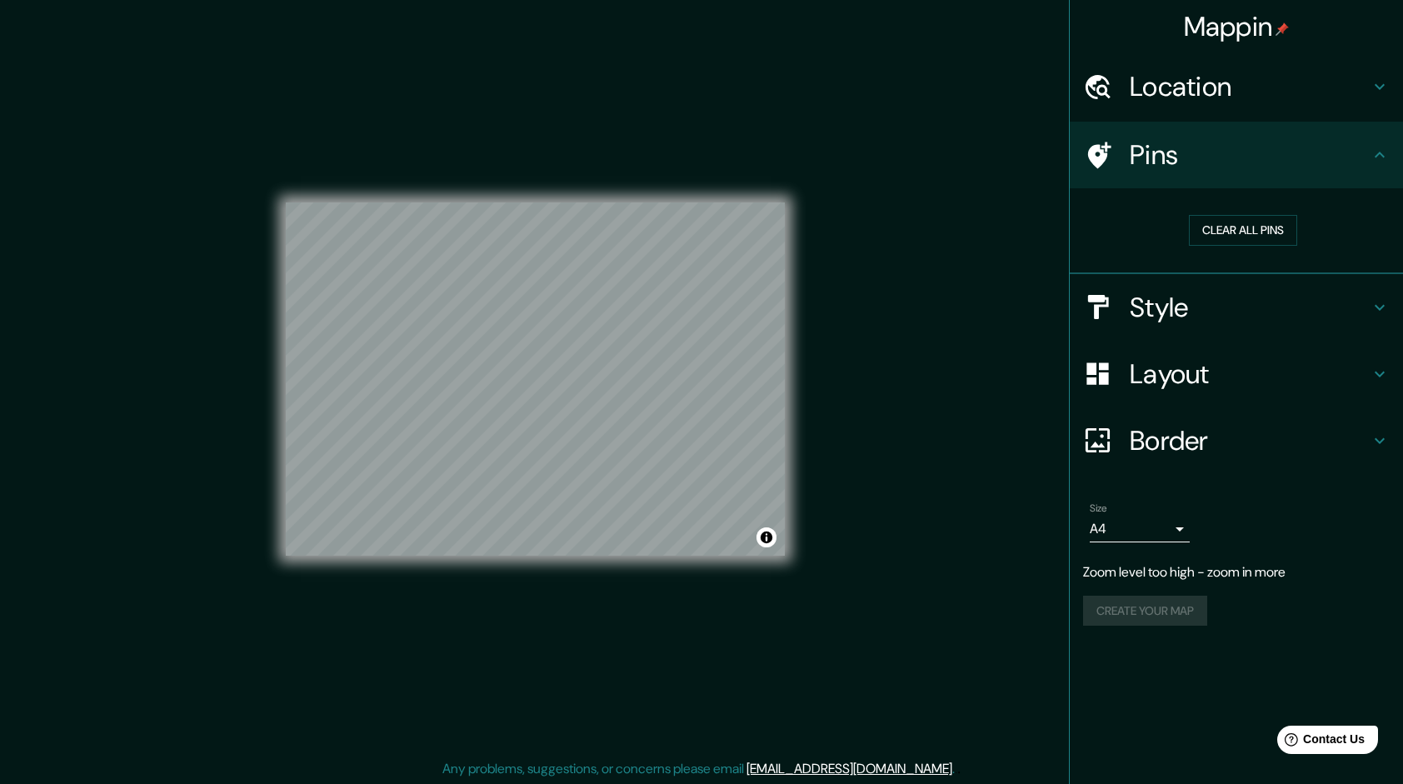
click at [1203, 315] on h4 "Style" at bounding box center [1250, 307] width 240 height 33
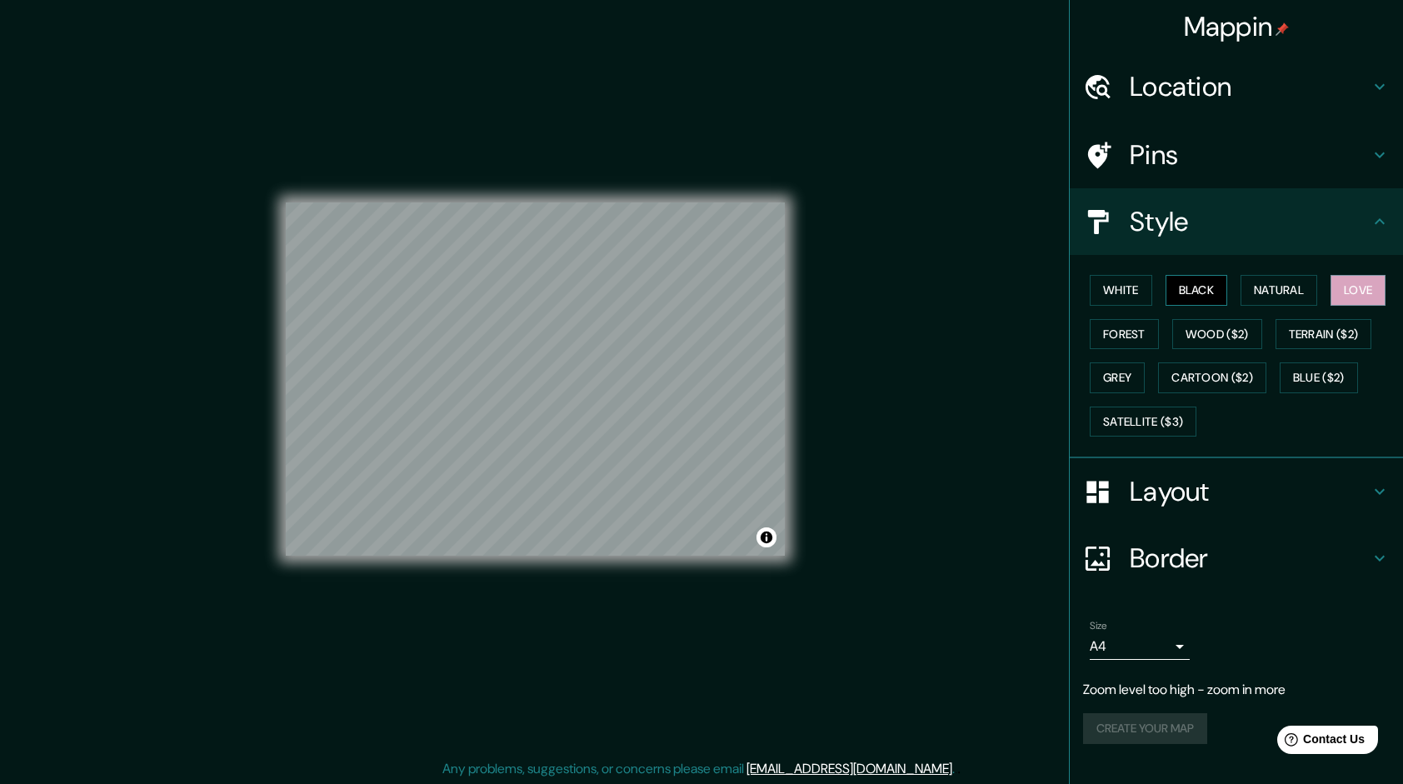
click at [1205, 286] on button "Black" at bounding box center [1197, 290] width 62 height 31
click at [1136, 283] on button "White" at bounding box center [1121, 290] width 62 height 31
click at [1132, 368] on button "Grey" at bounding box center [1117, 377] width 55 height 31
click at [1183, 492] on h4 "Layout" at bounding box center [1250, 491] width 240 height 33
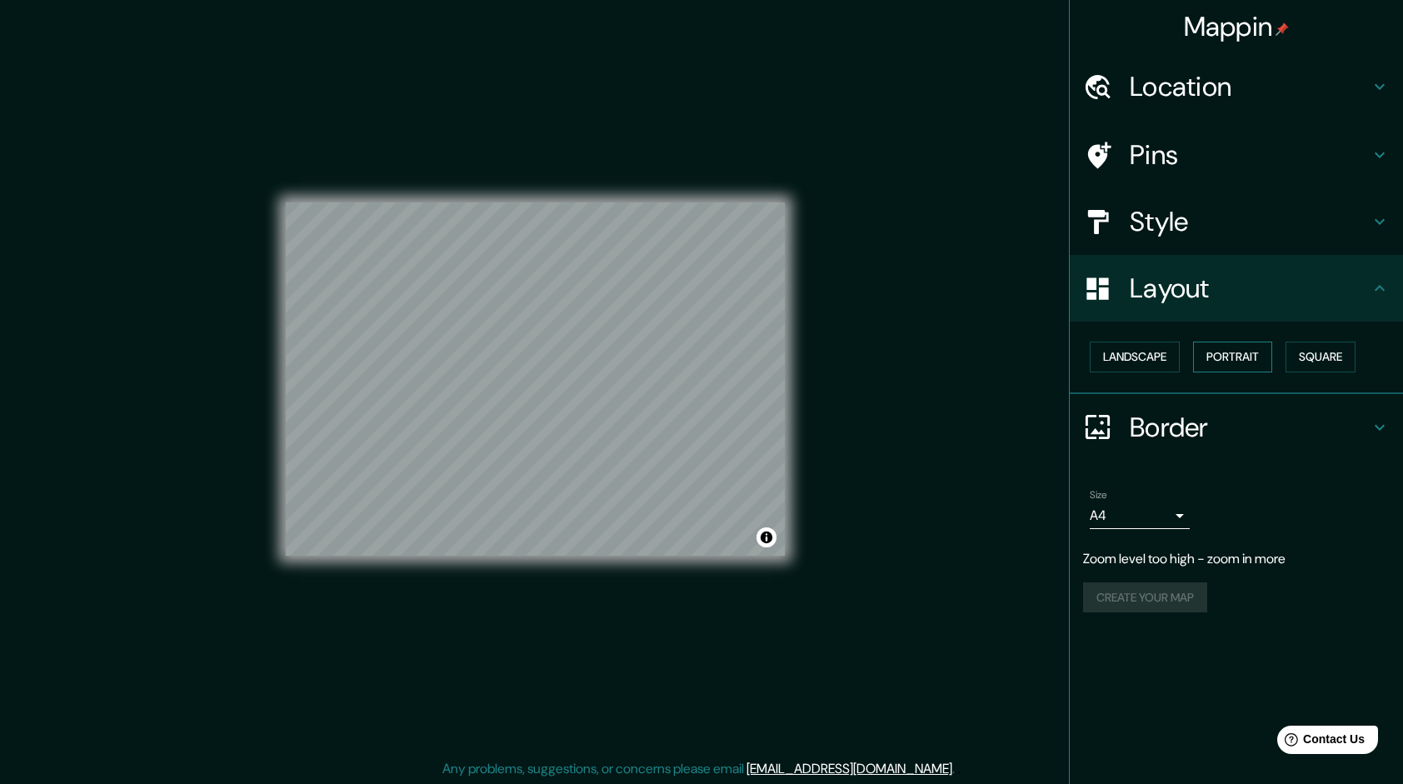
click at [1231, 357] on button "Portrait" at bounding box center [1232, 357] width 79 height 31
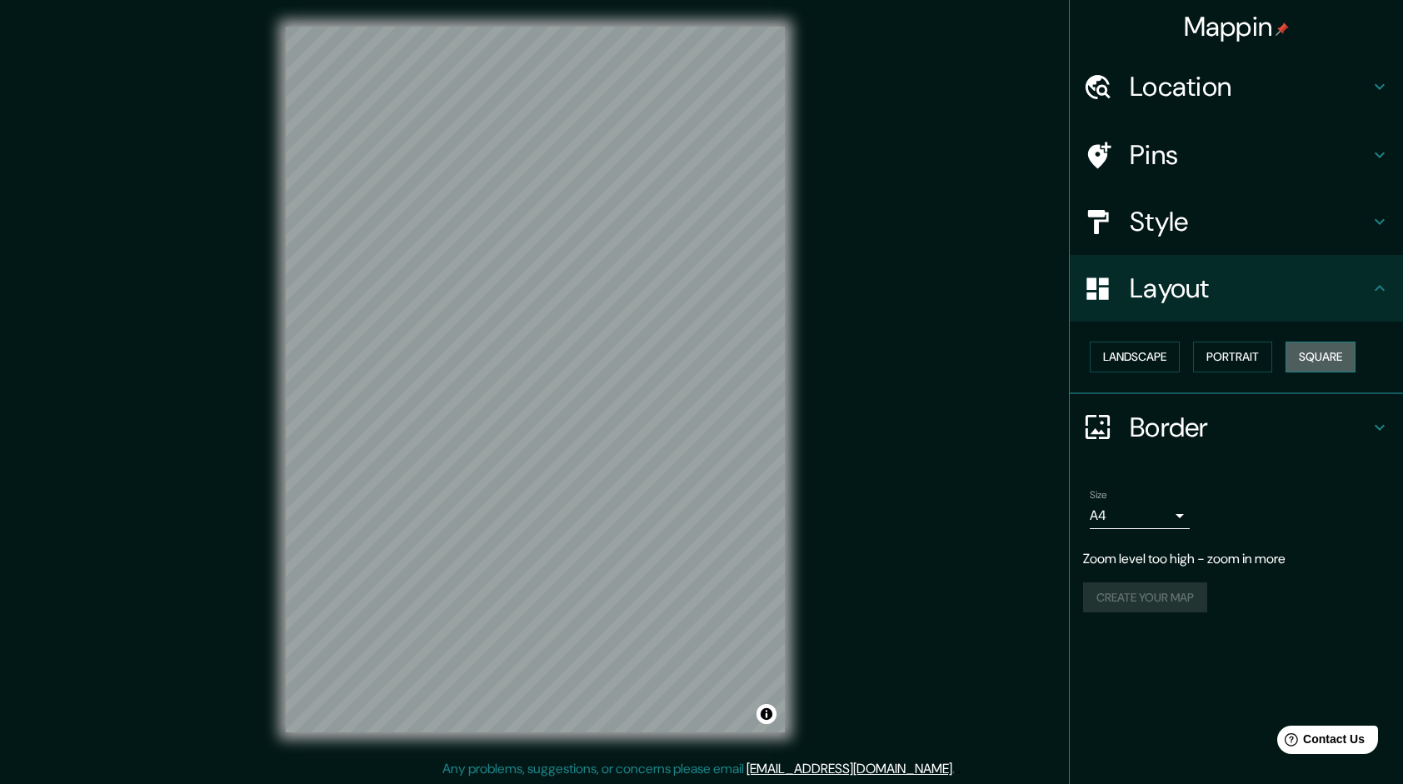
click at [1336, 358] on button "Square" at bounding box center [1320, 357] width 70 height 31
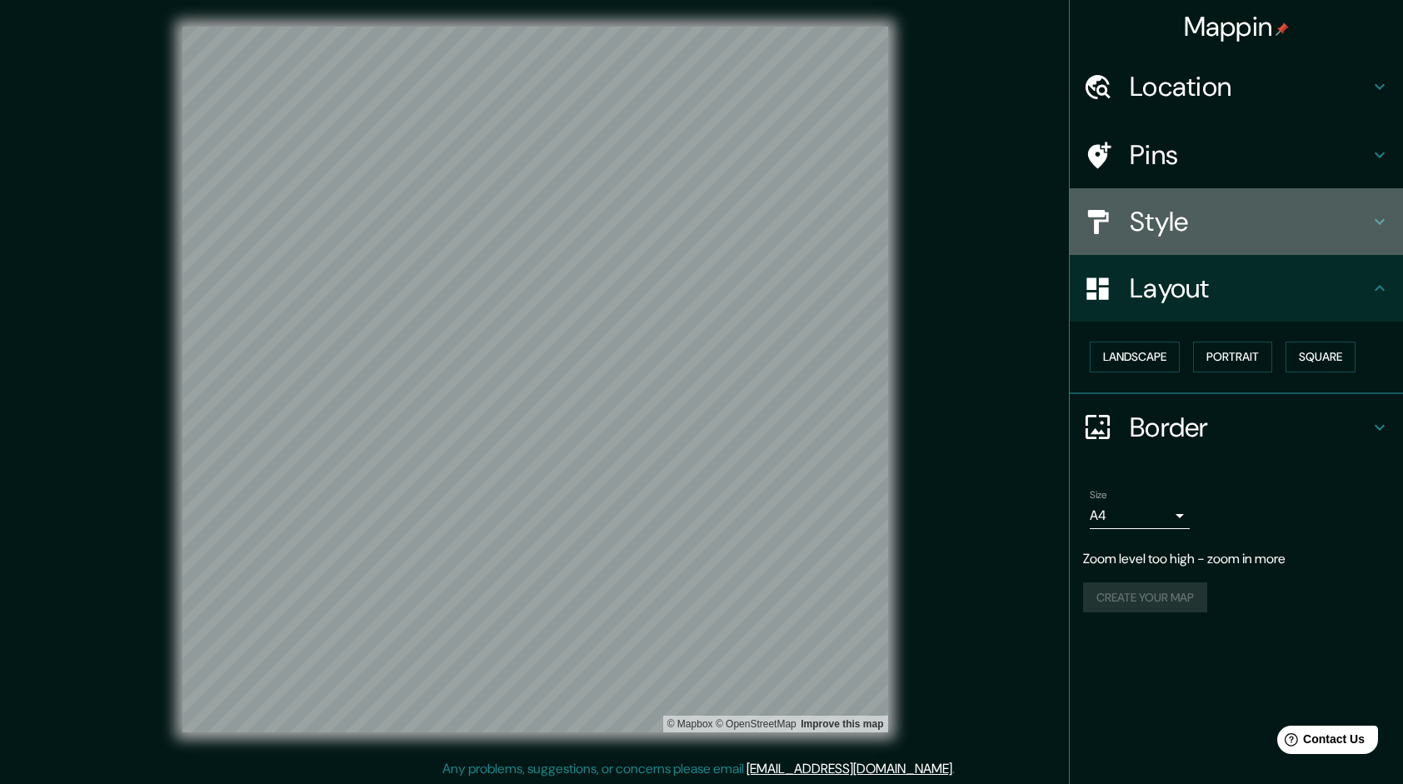
click at [1218, 213] on h4 "Style" at bounding box center [1250, 221] width 240 height 33
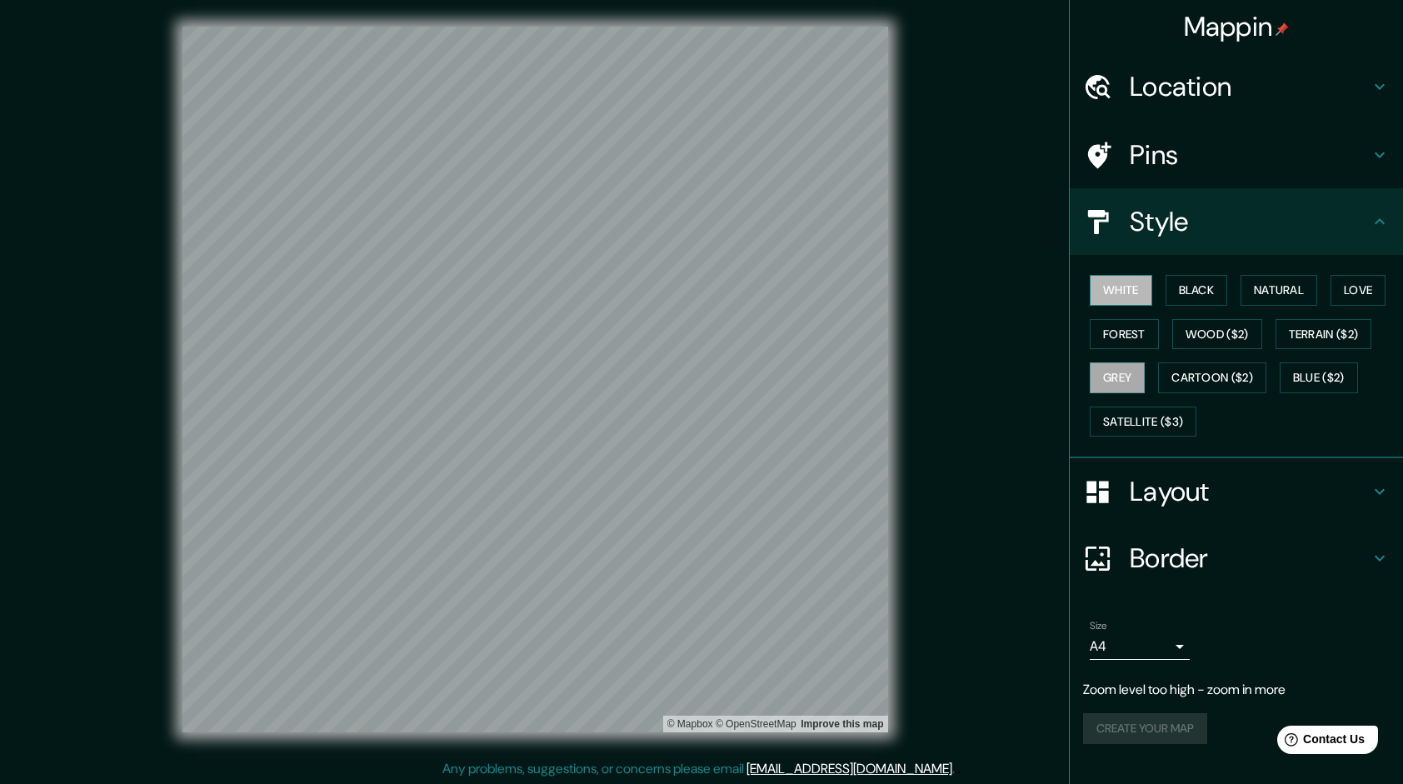
click at [1123, 291] on button "White" at bounding box center [1121, 290] width 62 height 31
click at [1191, 288] on button "Black" at bounding box center [1197, 290] width 62 height 31
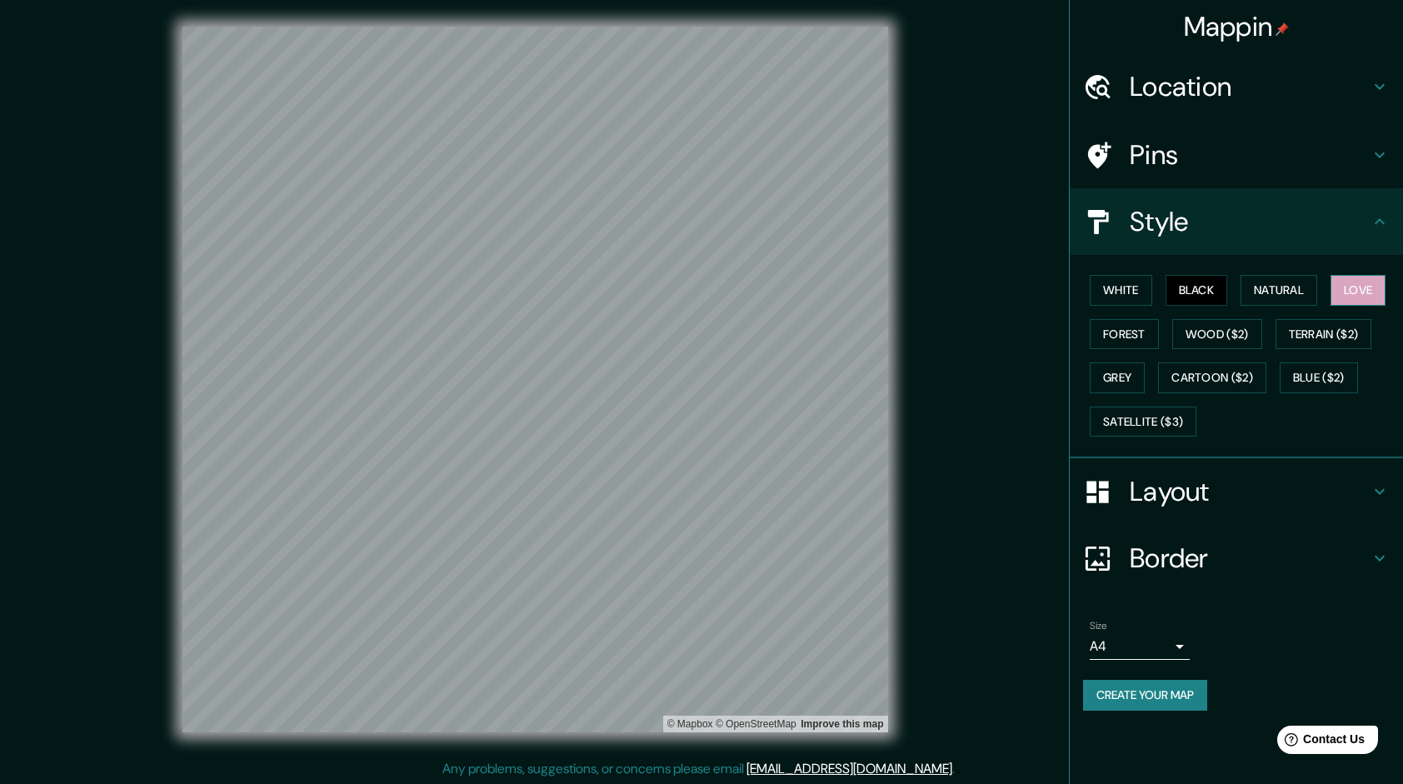
click at [1372, 288] on button "Love" at bounding box center [1357, 290] width 55 height 31
click at [473, 370] on div at bounding box center [473, 369] width 13 height 13
click at [668, 372] on div at bounding box center [669, 375] width 13 height 13
click at [606, 292] on div at bounding box center [607, 296] width 13 height 13
click at [672, 370] on div at bounding box center [671, 373] width 13 height 13
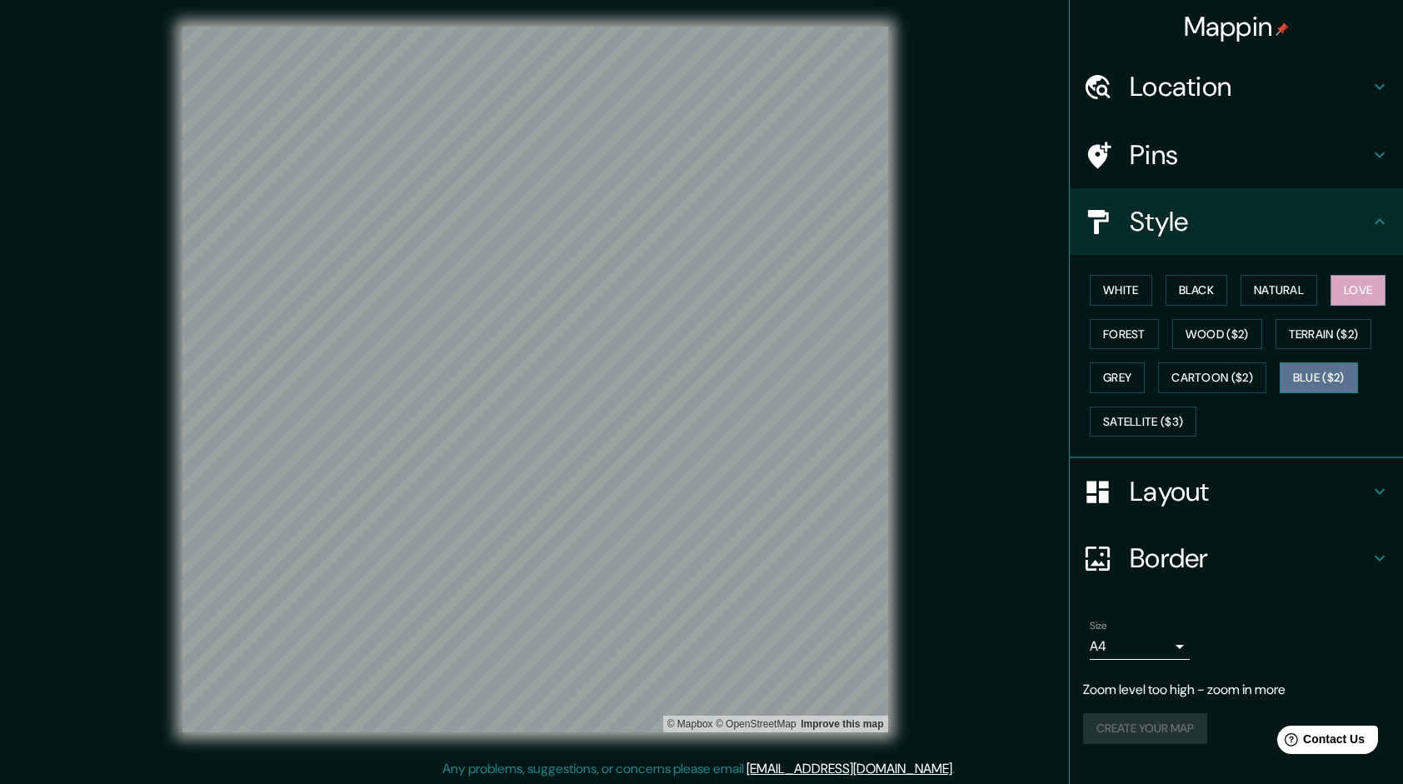
click at [1311, 364] on button "Blue ($2)" at bounding box center [1319, 377] width 78 height 31
click at [1350, 285] on button "Love" at bounding box center [1357, 290] width 55 height 31
click at [1141, 284] on button "White" at bounding box center [1121, 290] width 62 height 31
click at [1365, 287] on button "Love" at bounding box center [1357, 290] width 55 height 31
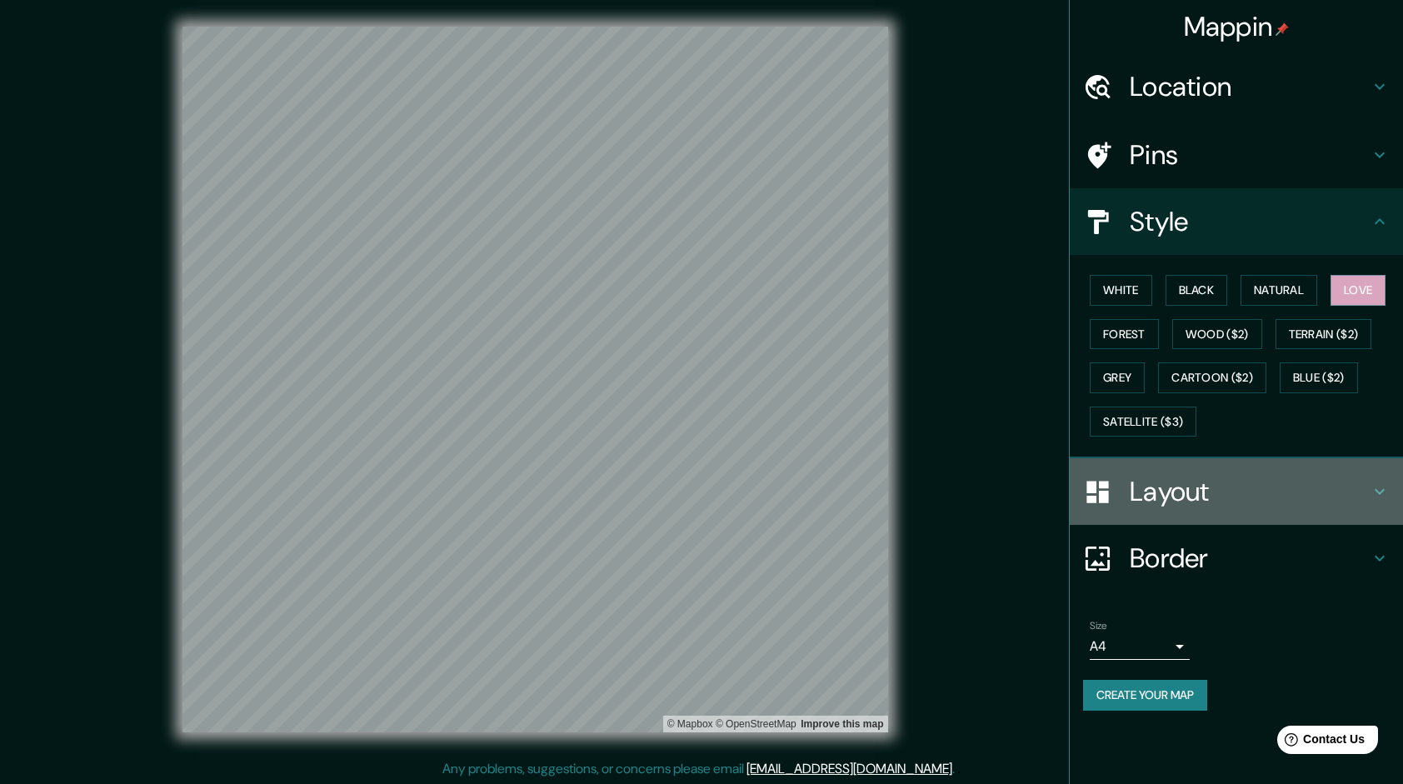
click at [1383, 489] on icon at bounding box center [1380, 492] width 10 height 6
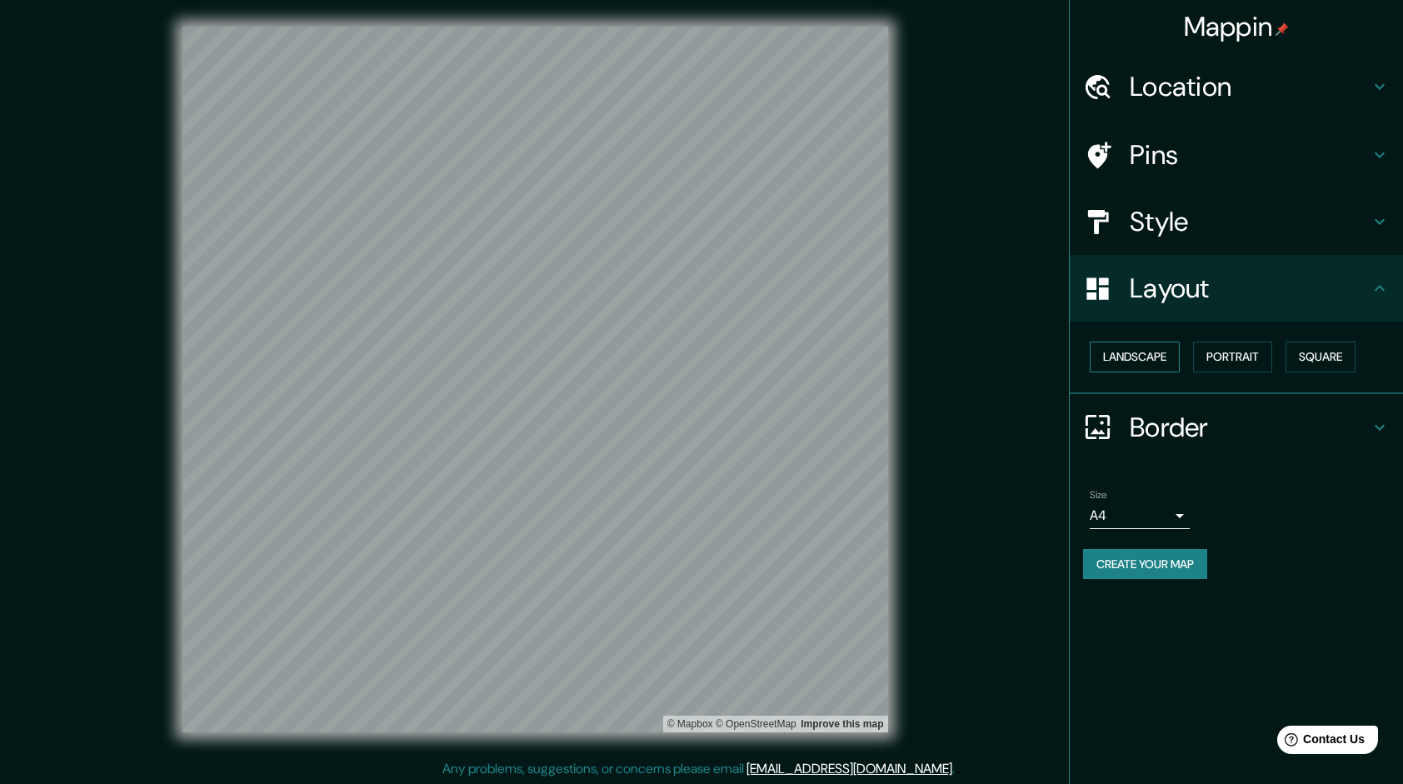
click at [1128, 357] on button "Landscape" at bounding box center [1135, 357] width 90 height 31
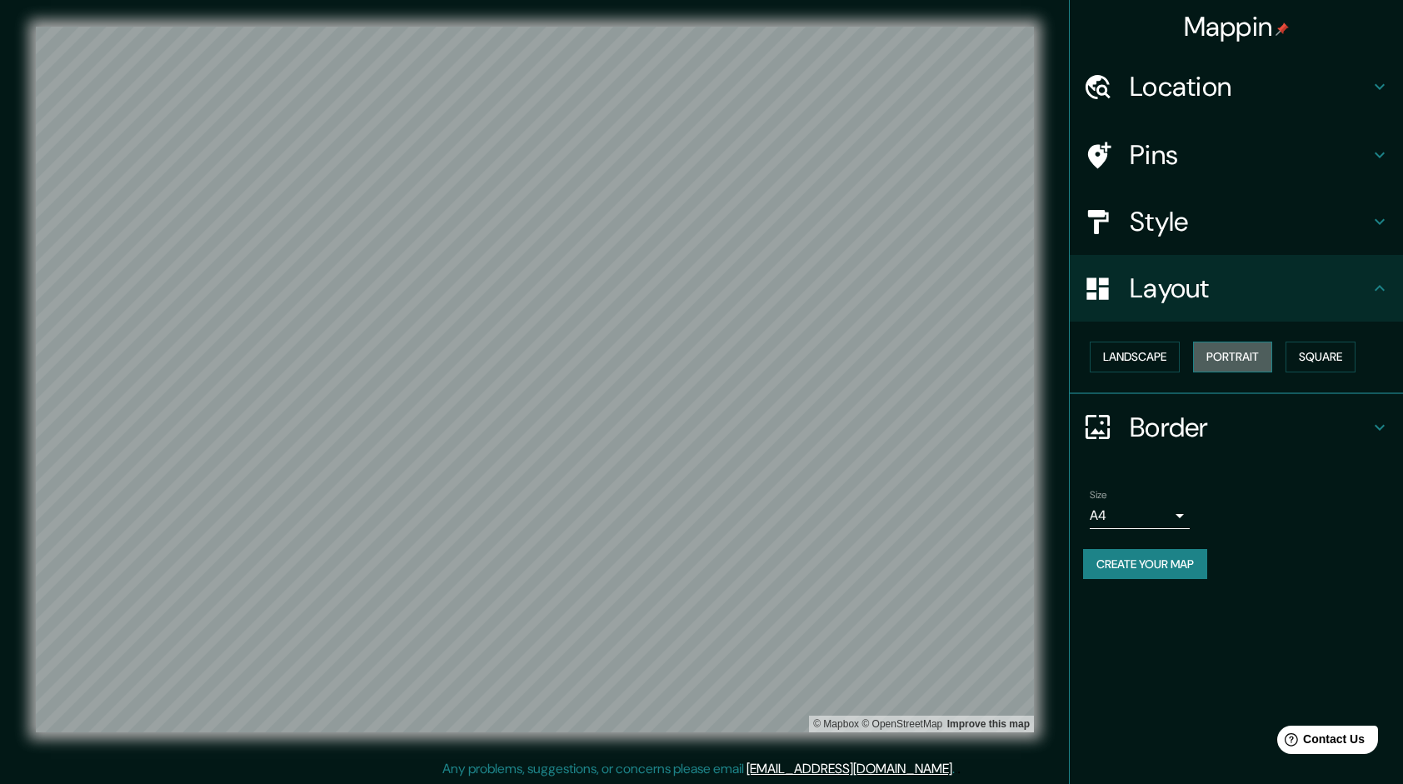
click at [1225, 347] on button "Portrait" at bounding box center [1232, 357] width 79 height 31
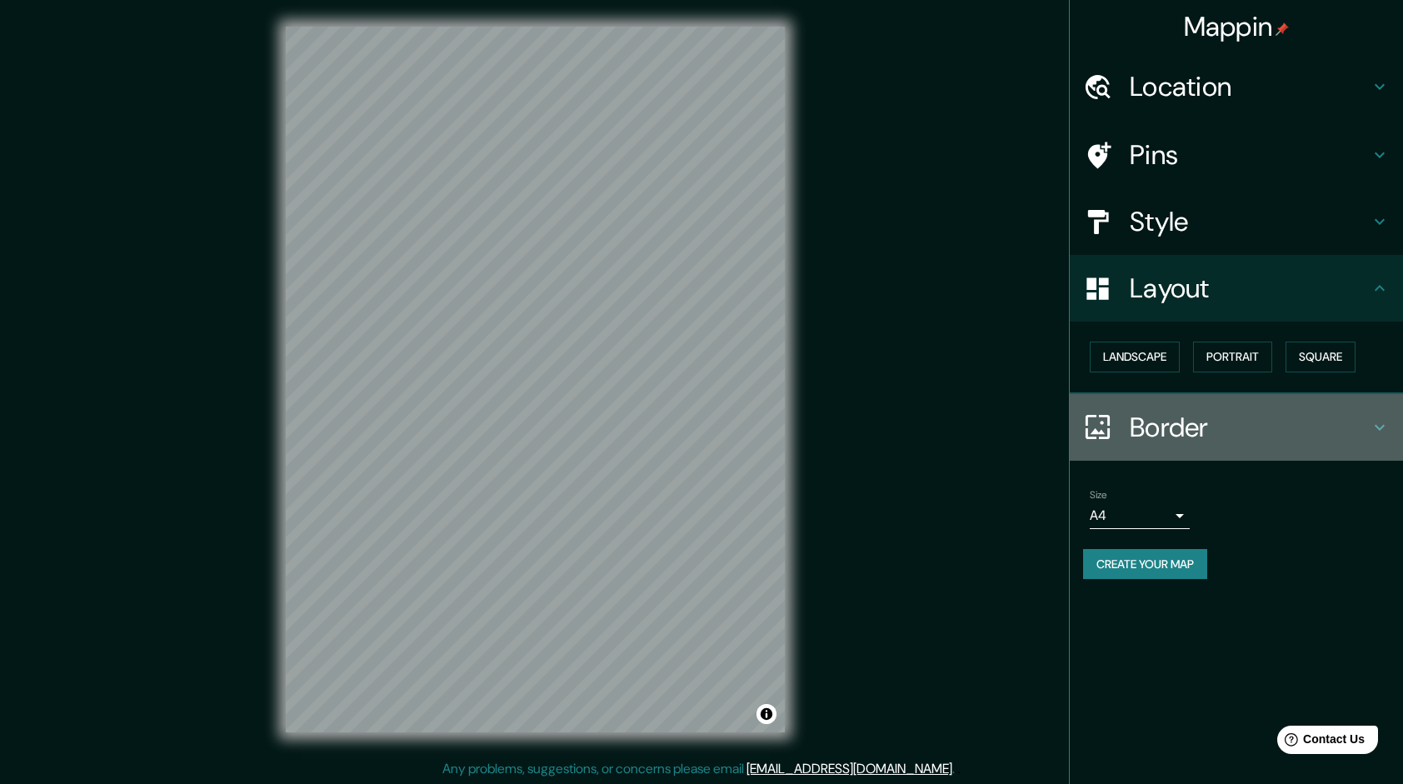
click at [1134, 417] on h4 "Border" at bounding box center [1250, 427] width 240 height 33
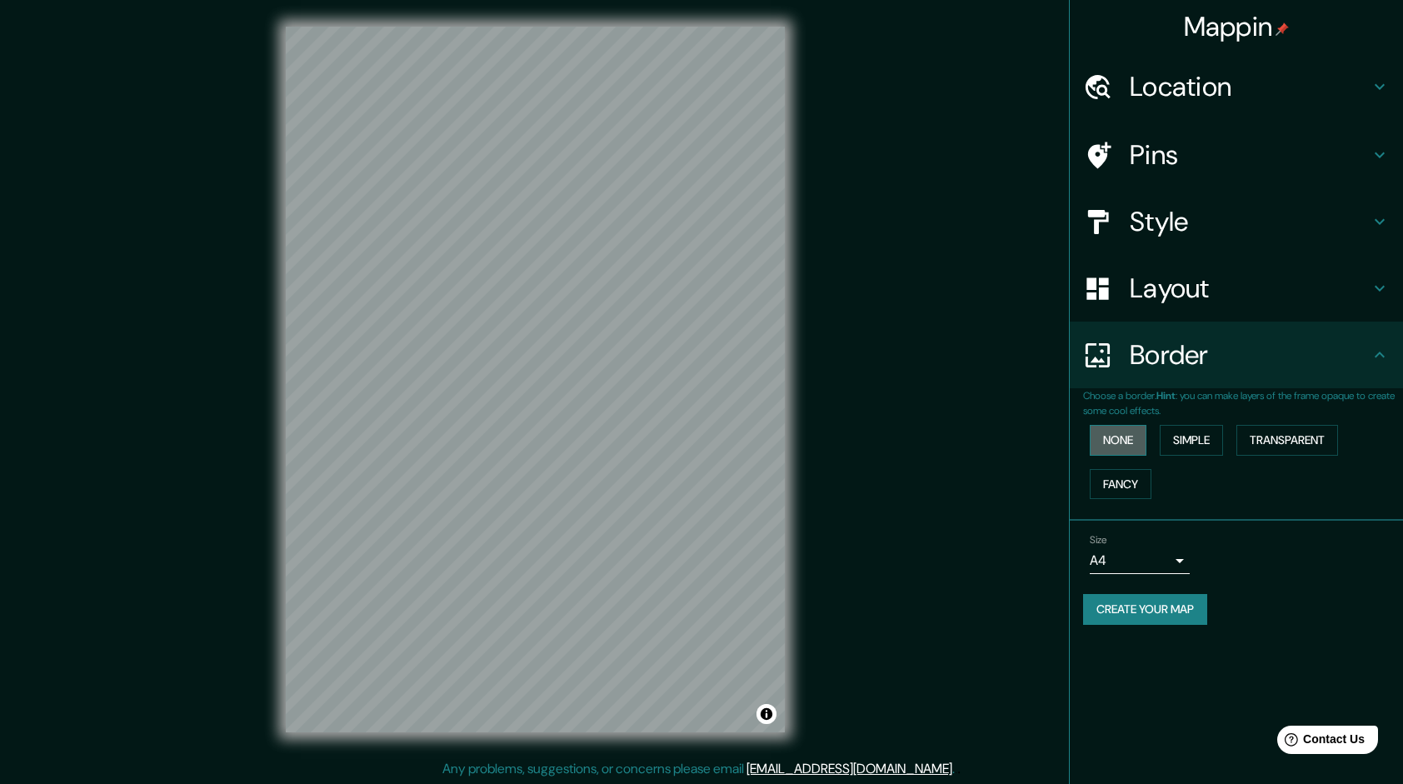
click at [1130, 442] on button "None" at bounding box center [1118, 440] width 57 height 31
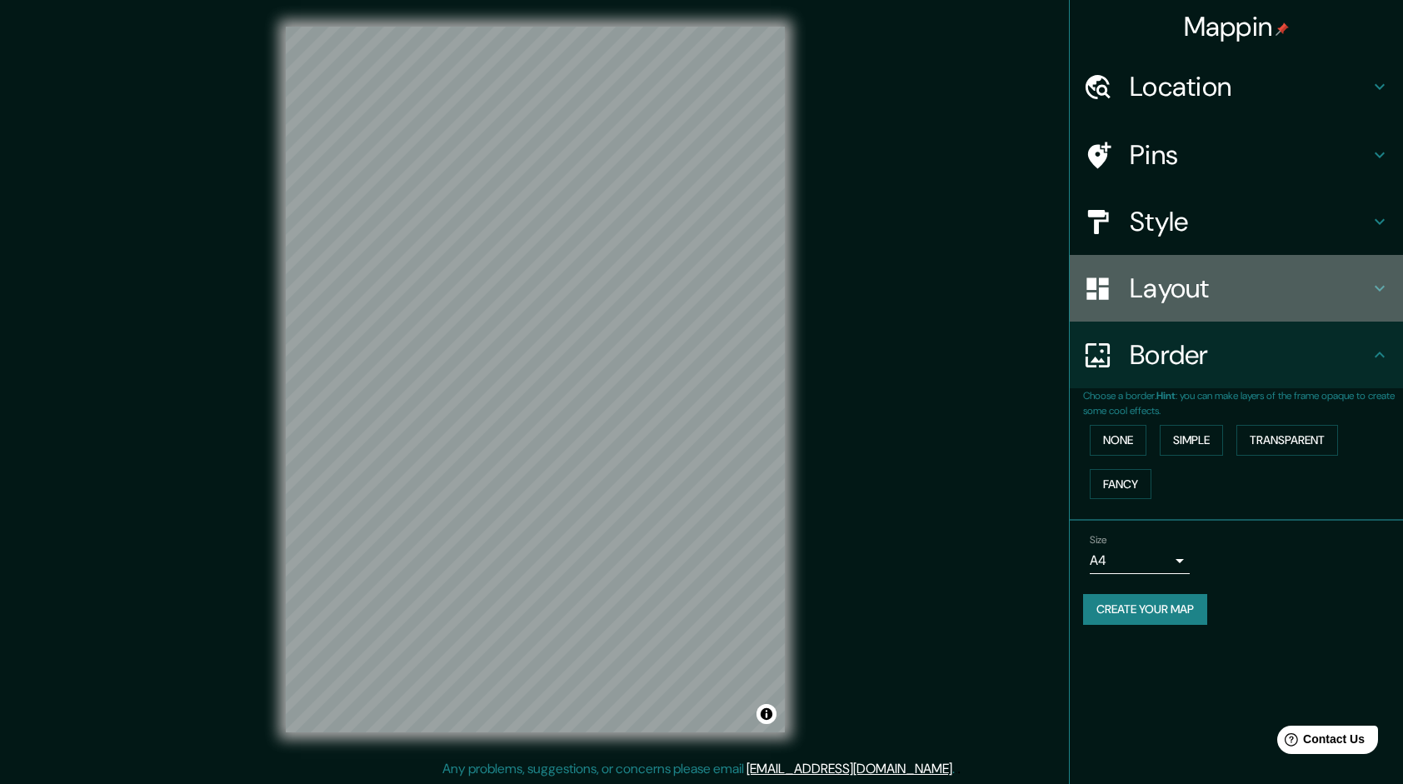
click at [1133, 290] on h4 "Layout" at bounding box center [1250, 288] width 240 height 33
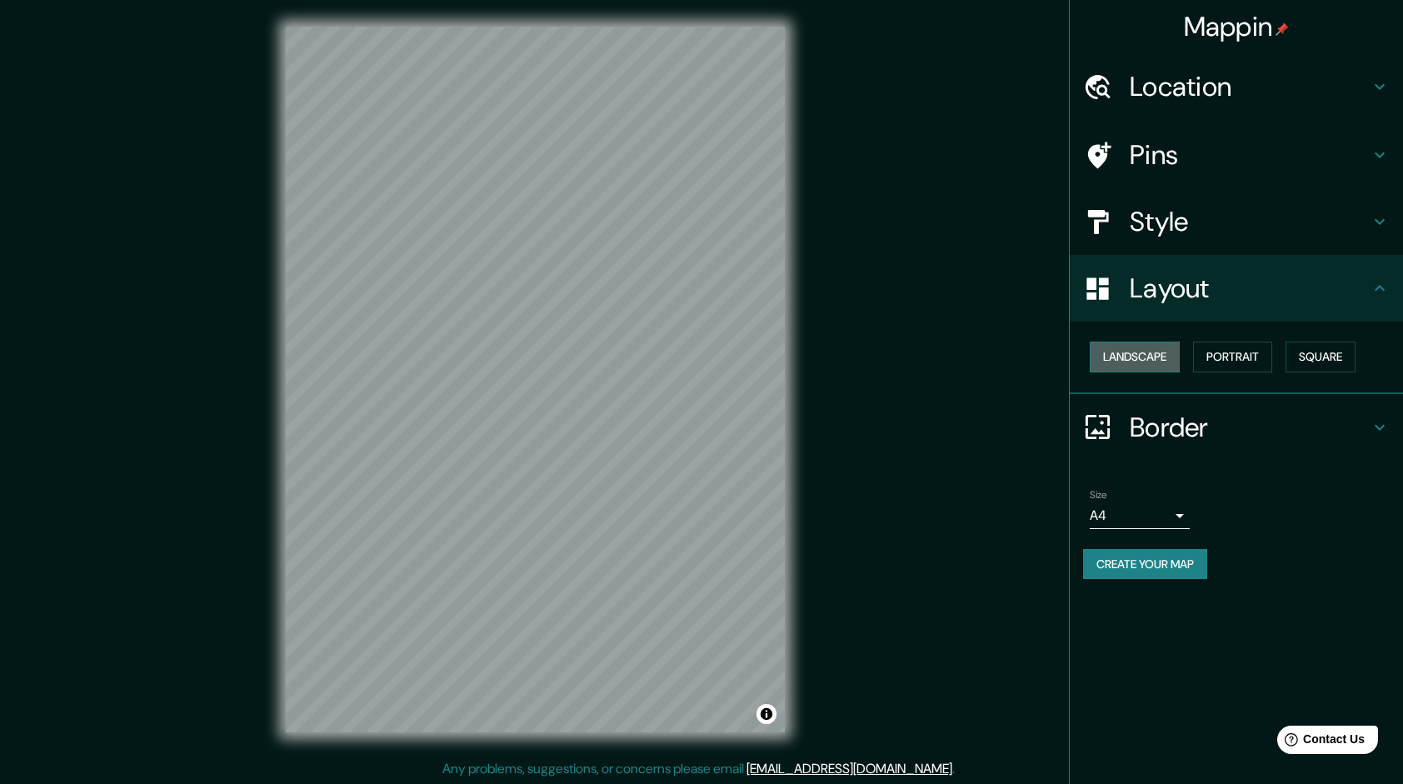
click at [1138, 357] on button "Landscape" at bounding box center [1135, 357] width 90 height 31
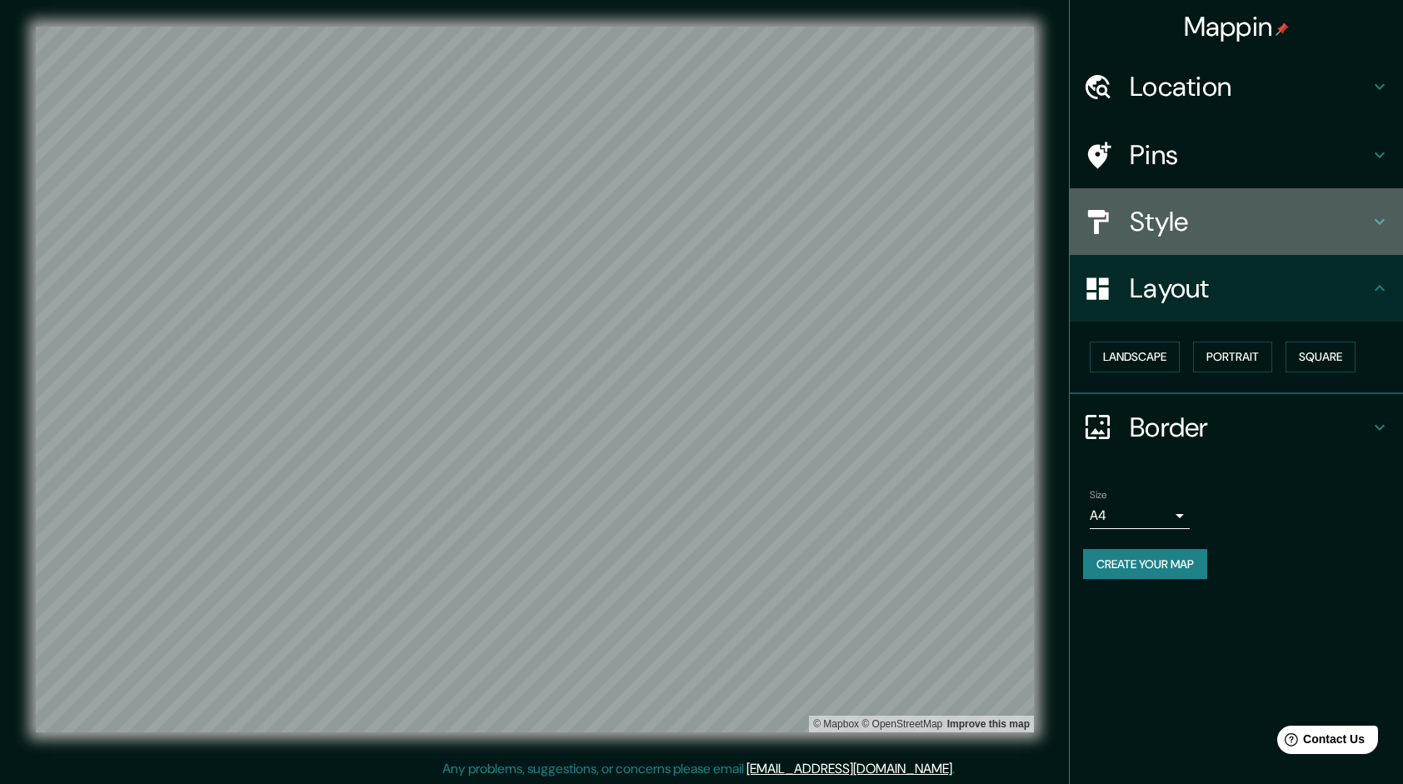
click at [1235, 222] on h4 "Style" at bounding box center [1250, 221] width 240 height 33
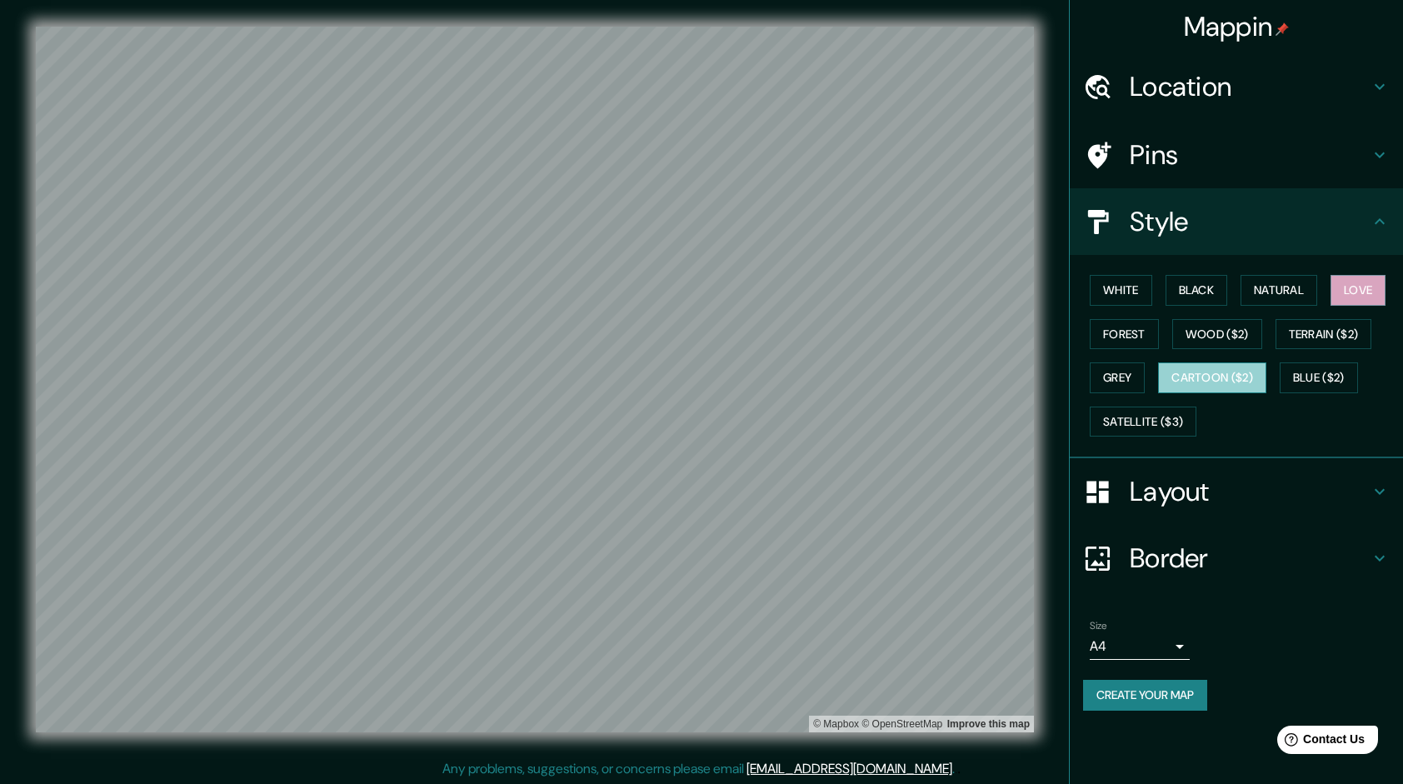
click at [1188, 370] on button "Cartoon ($2)" at bounding box center [1212, 377] width 108 height 31
click at [1122, 373] on button "Grey" at bounding box center [1117, 377] width 55 height 31
click at [545, 27] on div at bounding box center [535, 27] width 998 height 0
click at [553, 353] on div at bounding box center [551, 356] width 13 height 13
click at [552, 352] on div at bounding box center [551, 358] width 13 height 13
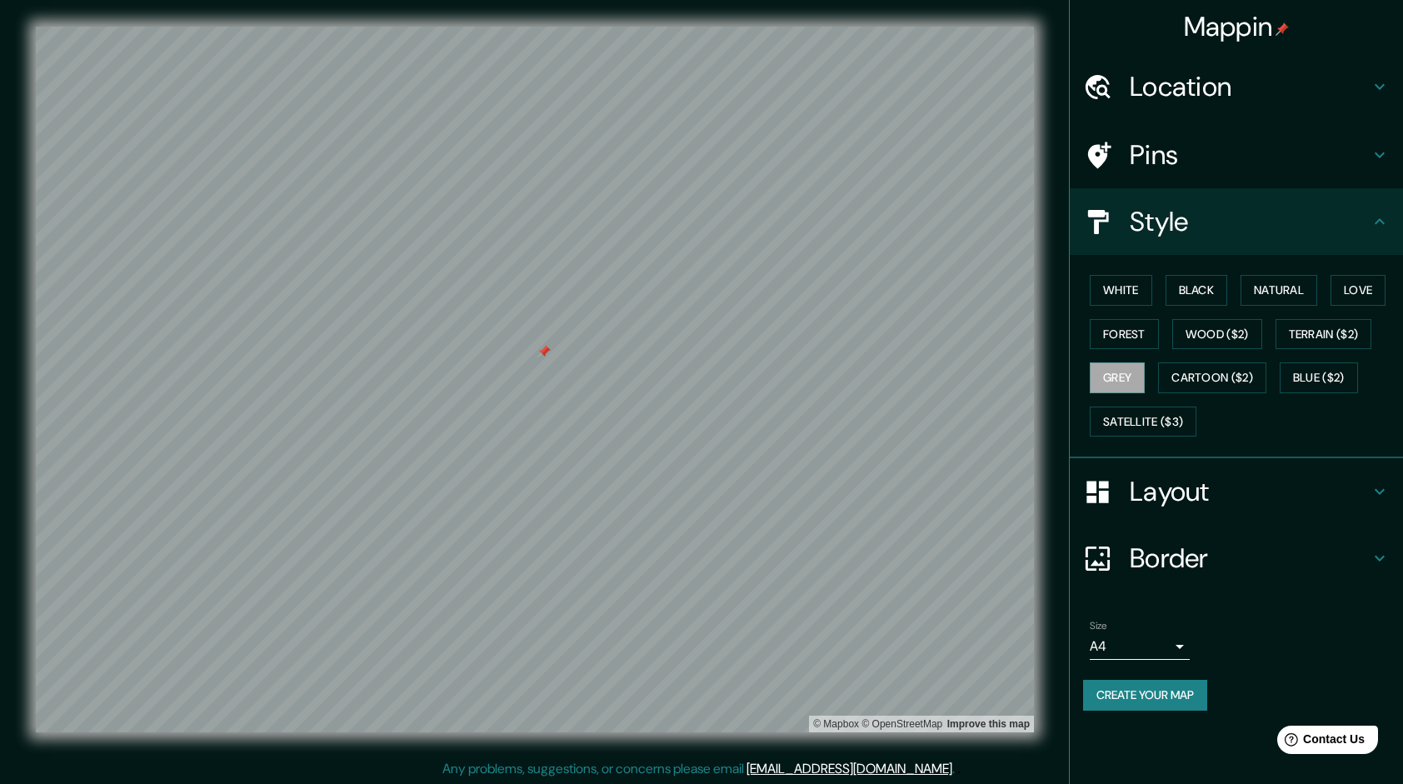
click at [543, 347] on div at bounding box center [543, 351] width 13 height 13
click at [1119, 327] on button "Forest" at bounding box center [1124, 334] width 69 height 31
click at [513, 783] on html "Mappin Location Pins Style White Black Natural Love Forest Wood ($2) Terrain ($…" at bounding box center [701, 392] width 1403 height 784
click at [1285, 291] on button "Natural" at bounding box center [1278, 290] width 77 height 31
click at [1179, 291] on button "Black" at bounding box center [1197, 290] width 62 height 31
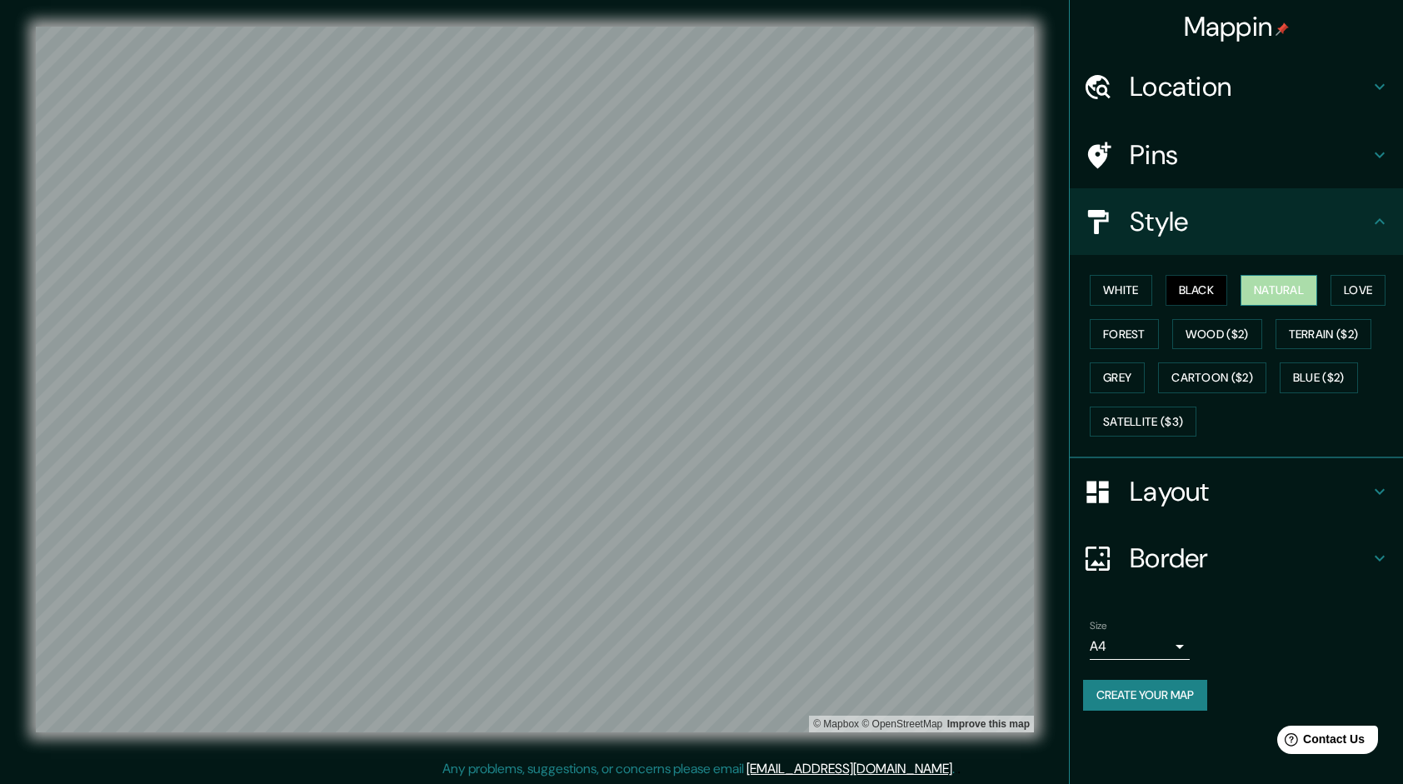
click at [1289, 289] on button "Natural" at bounding box center [1278, 290] width 77 height 31
